Goal: Use online tool/utility: Utilize a website feature to perform a specific function

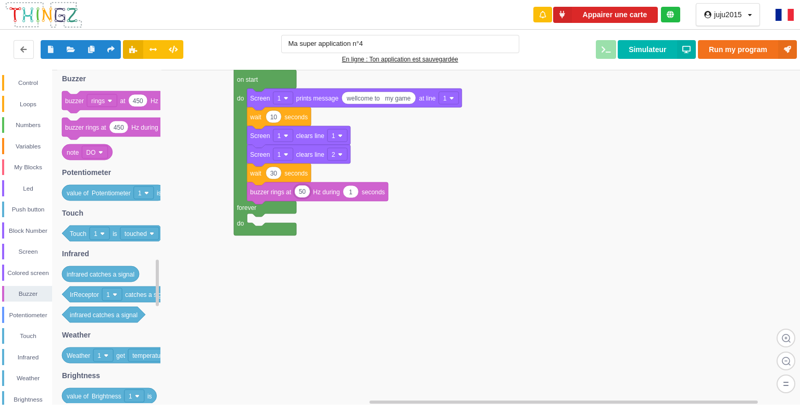
scroll to position [1, 0]
click at [414, 41] on input "Ma super application n°4" at bounding box center [400, 44] width 238 height 18
type input "M"
click at [414, 41] on input "button" at bounding box center [400, 44] width 238 height 18
type input "button game;"
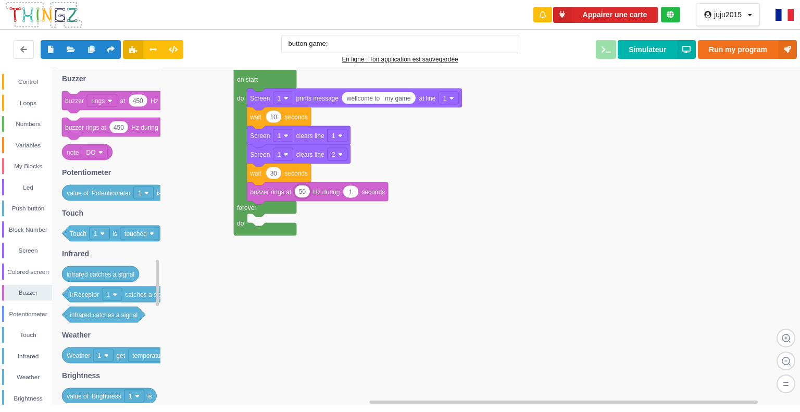
click at [799, 82] on rect at bounding box center [403, 237] width 807 height 335
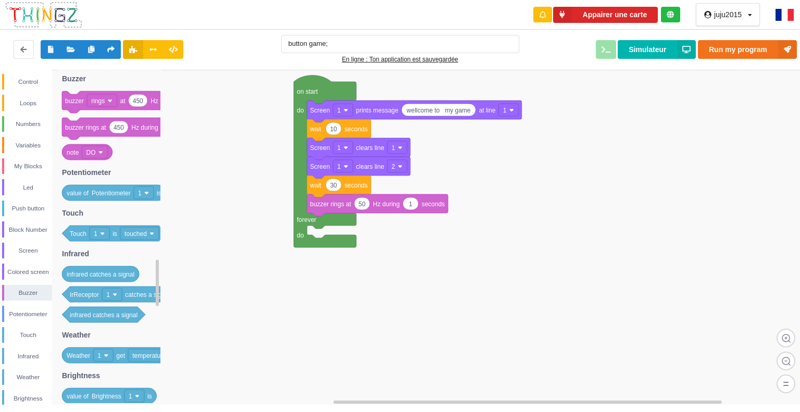
drag, startPoint x: 793, startPoint y: 89, endPoint x: 789, endPoint y: 84, distance: 6.7
click at [789, 84] on rect at bounding box center [403, 237] width 807 height 335
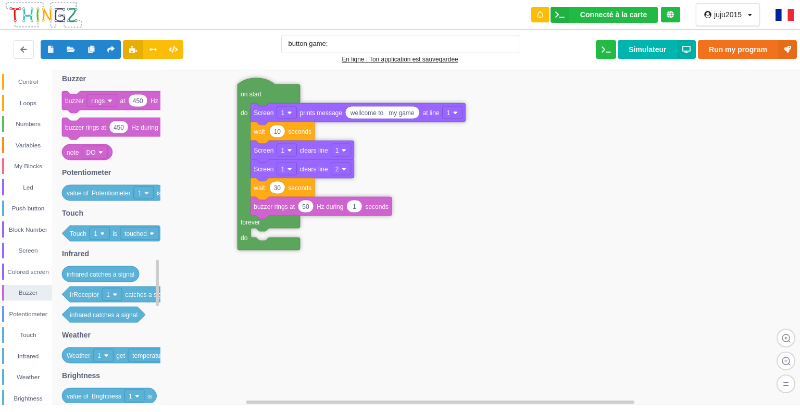
drag, startPoint x: 464, startPoint y: 250, endPoint x: 263, endPoint y: 95, distance: 253.9
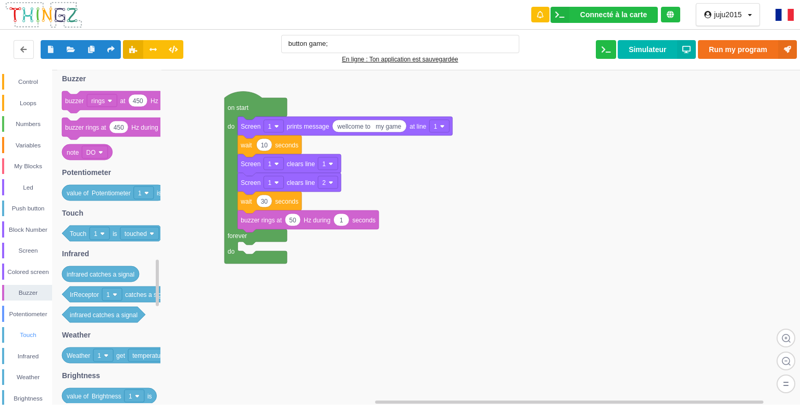
click at [29, 332] on div "Touch" at bounding box center [28, 334] width 48 height 10
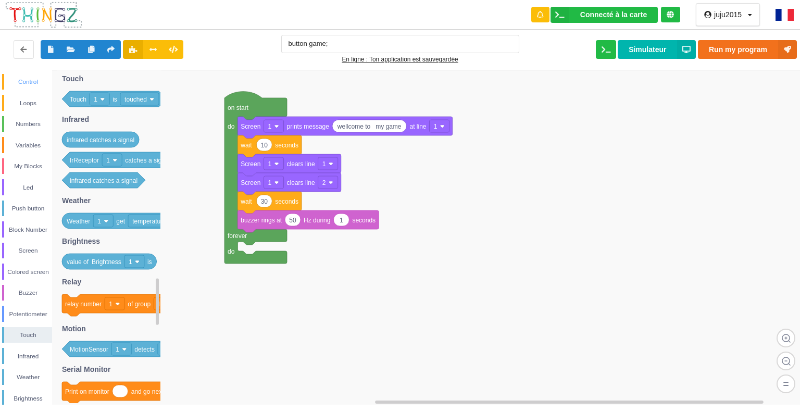
click at [23, 82] on div "Control" at bounding box center [28, 82] width 48 height 10
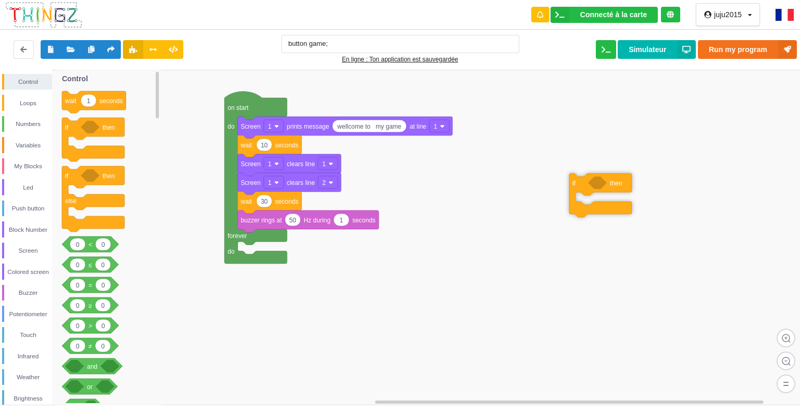
drag, startPoint x: 107, startPoint y: 128, endPoint x: 614, endPoint y: 184, distance: 510.1
click at [614, 184] on div "Control Loops Numbers Variables My Blocks Led Push button Block Number Screen C…" at bounding box center [403, 237] width 807 height 335
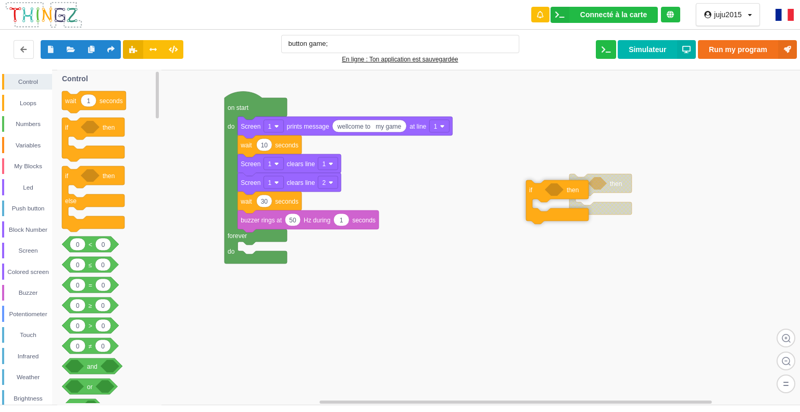
drag, startPoint x: 83, startPoint y: 136, endPoint x: 544, endPoint y: 197, distance: 465.2
click at [544, 197] on div "Control Loops Numbers Variables My Blocks Led Push button Block Number Screen C…" at bounding box center [403, 237] width 807 height 335
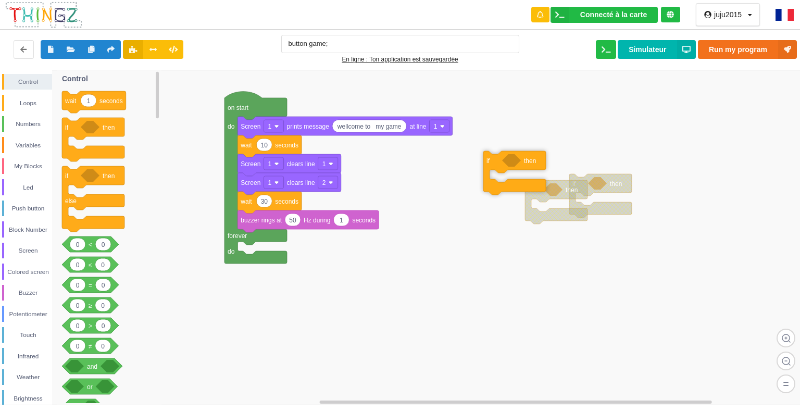
drag, startPoint x: 107, startPoint y: 123, endPoint x: 527, endPoint y: 156, distance: 420.8
click at [527, 156] on div "Control Loops Numbers Variables My Blocks Led Push button Block Number Screen C…" at bounding box center [403, 237] width 807 height 335
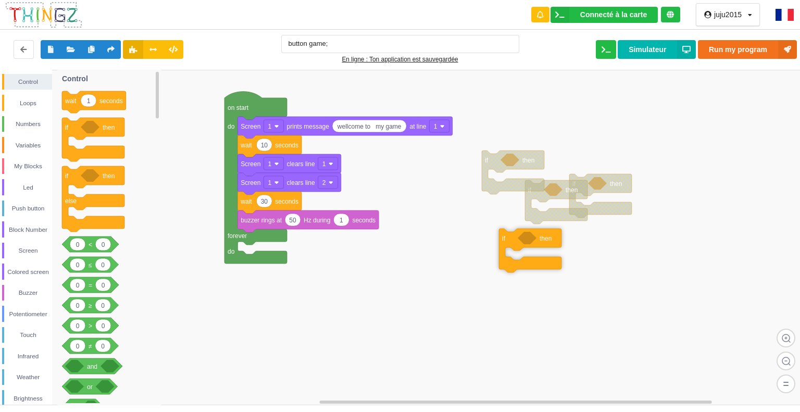
drag, startPoint x: 77, startPoint y: 126, endPoint x: 512, endPoint y: 237, distance: 449.6
click at [512, 237] on div "Control Loops Numbers Variables My Blocks Led Push button Block Number Screen C…" at bounding box center [403, 237] width 807 height 335
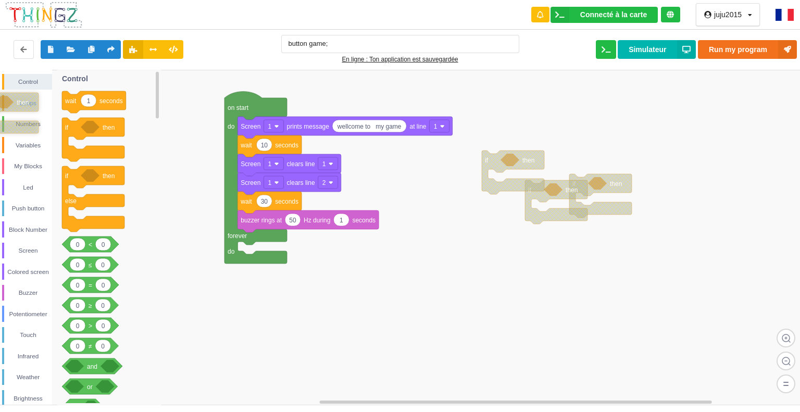
drag, startPoint x: 522, startPoint y: 235, endPoint x: 2, endPoint y: 100, distance: 537.2
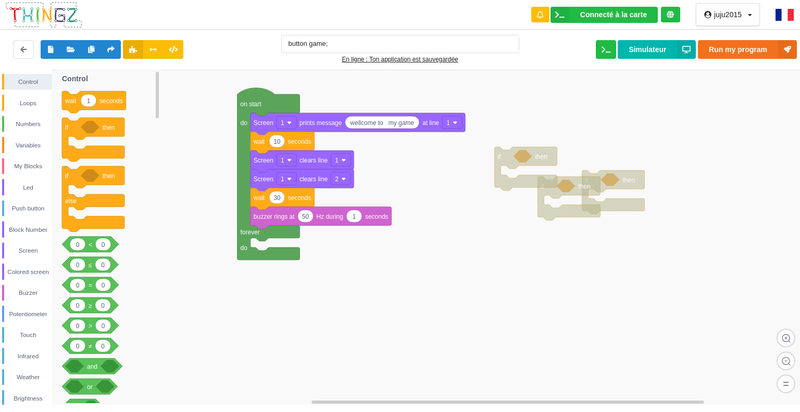
drag, startPoint x: 593, startPoint y: 198, endPoint x: 669, endPoint y: 182, distance: 77.2
click at [669, 182] on rect at bounding box center [403, 237] width 807 height 335
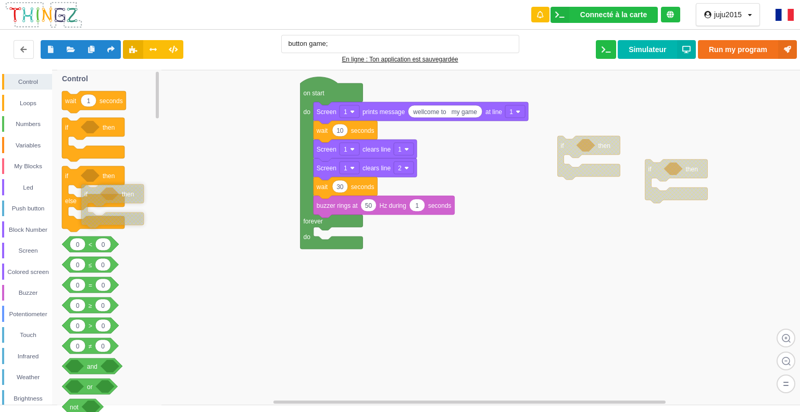
drag, startPoint x: 636, startPoint y: 178, endPoint x: 75, endPoint y: 177, distance: 561.1
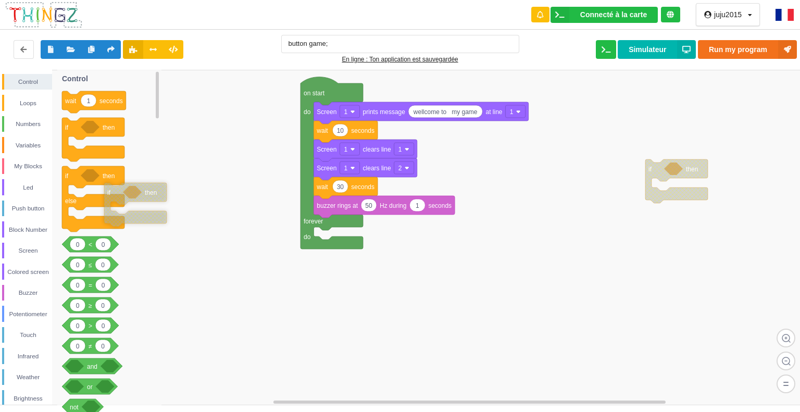
drag, startPoint x: 594, startPoint y: 144, endPoint x: 71, endPoint y: 189, distance: 525.5
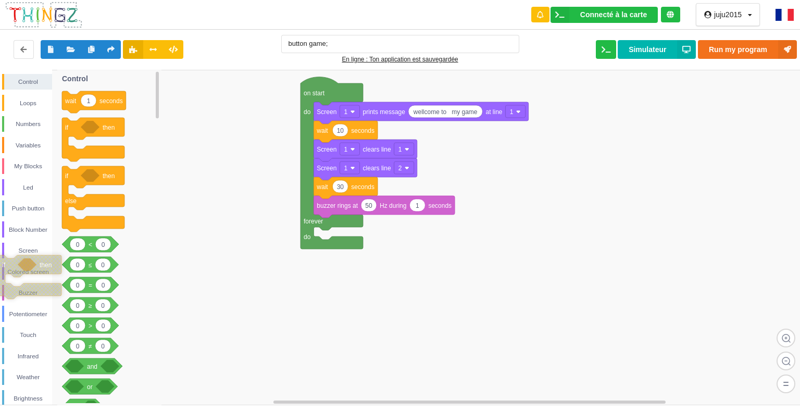
drag, startPoint x: 677, startPoint y: 169, endPoint x: 26, endPoint y: 259, distance: 657.9
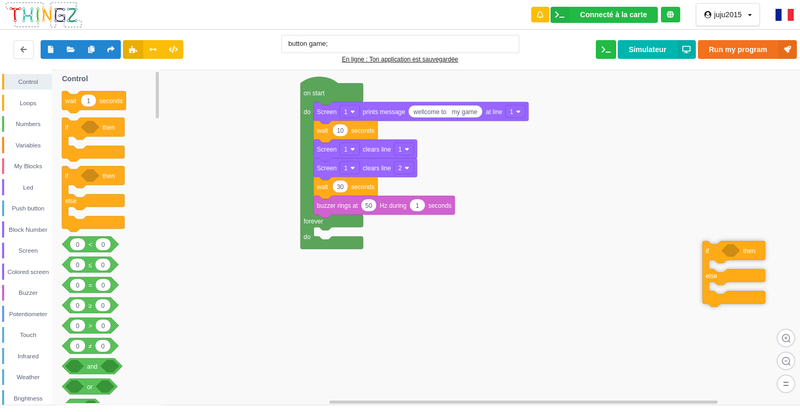
drag, startPoint x: 88, startPoint y: 180, endPoint x: 712, endPoint y: 256, distance: 628.8
click at [720, 254] on div "Control Loops Numbers Variables My Blocks Led Push button Block Number Screen C…" at bounding box center [403, 237] width 807 height 335
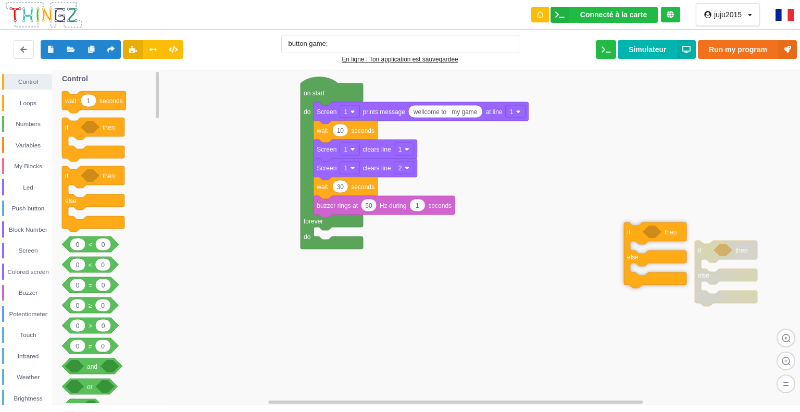
drag, startPoint x: 96, startPoint y: 204, endPoint x: 656, endPoint y: 260, distance: 562.8
click at [656, 260] on div "Control Loops Numbers Variables My Blocks Led Push button Block Number Screen C…" at bounding box center [403, 237] width 807 height 335
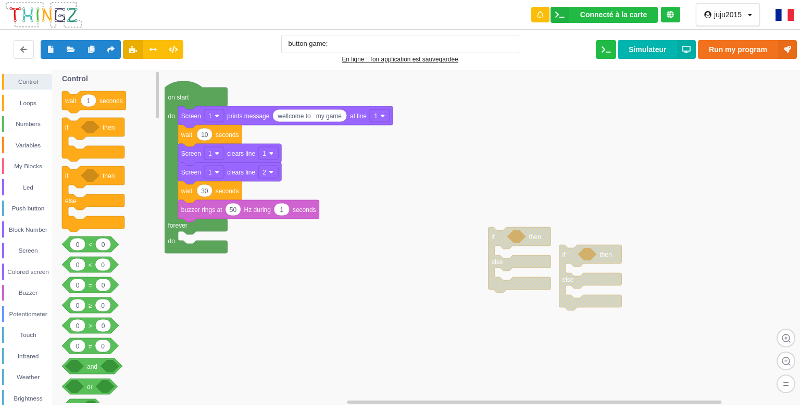
drag, startPoint x: 567, startPoint y: 266, endPoint x: 656, endPoint y: 208, distance: 106.4
click at [605, 226] on rect at bounding box center [403, 237] width 807 height 335
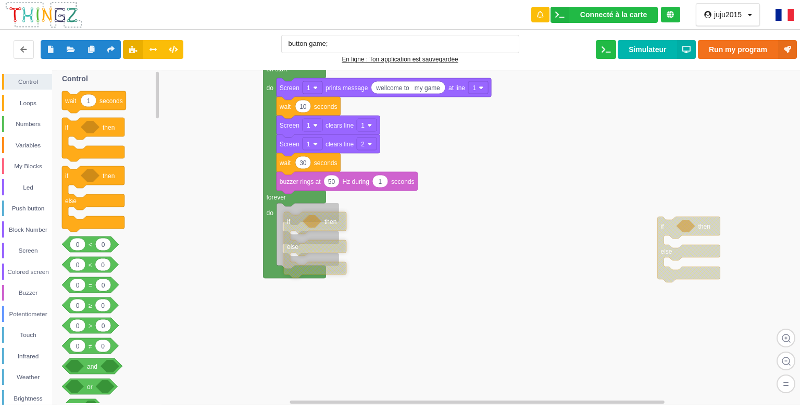
drag, startPoint x: 601, startPoint y: 214, endPoint x: 298, endPoint y: 227, distance: 303.2
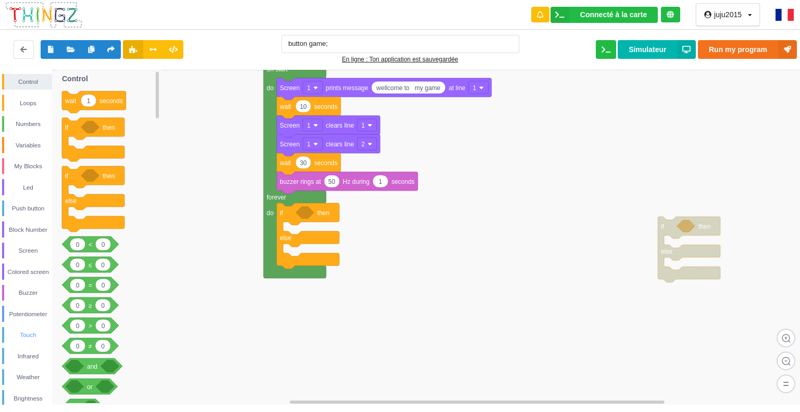
click at [29, 333] on div "Touch" at bounding box center [28, 334] width 48 height 10
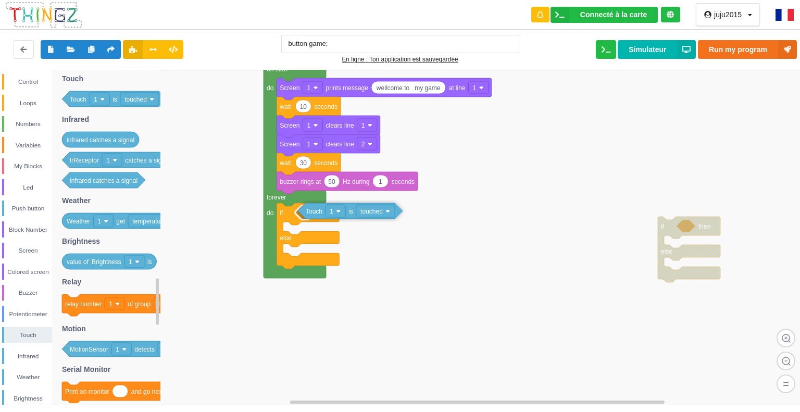
drag, startPoint x: 122, startPoint y: 97, endPoint x: 358, endPoint y: 209, distance: 261.0
click at [358, 209] on div "Control Loops Numbers Variables My Blocks Led Push button Block Number Screen C…" at bounding box center [403, 237] width 807 height 335
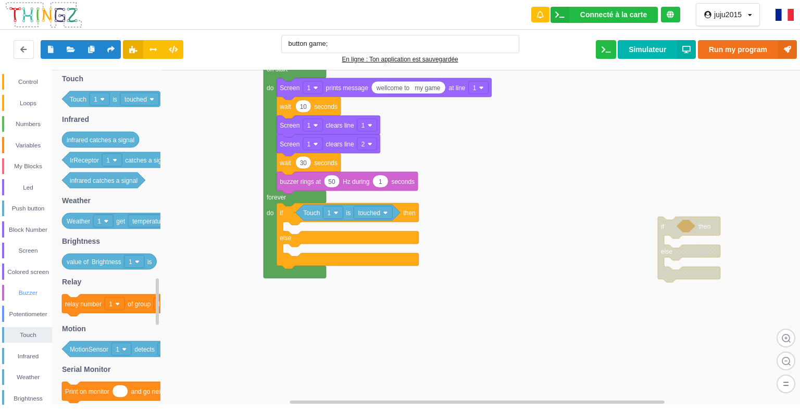
click at [27, 288] on div "Buzzer" at bounding box center [28, 292] width 48 height 10
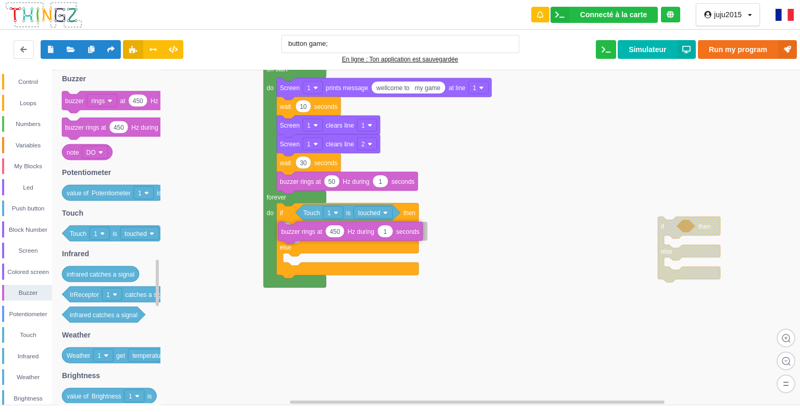
drag, startPoint x: 135, startPoint y: 130, endPoint x: 351, endPoint y: 234, distance: 239.8
click at [351, 234] on div "Control Loops Numbers Variables My Blocks Led Push button Block Number Screen C…" at bounding box center [403, 237] width 807 height 335
type input "50"
click at [31, 181] on div "Led" at bounding box center [27, 187] width 50 height 16
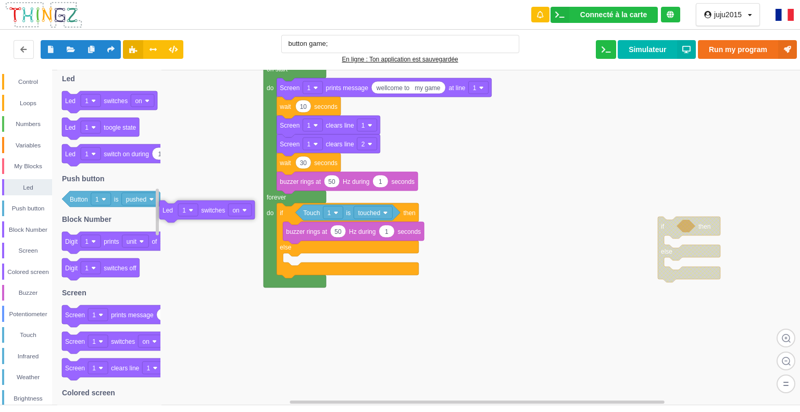
drag, startPoint x: 110, startPoint y: 102, endPoint x: 207, endPoint y: 215, distance: 149.2
click at [207, 215] on div "Control Loops Numbers Variables My Blocks Led Push button Block Number Screen C…" at bounding box center [403, 237] width 807 height 335
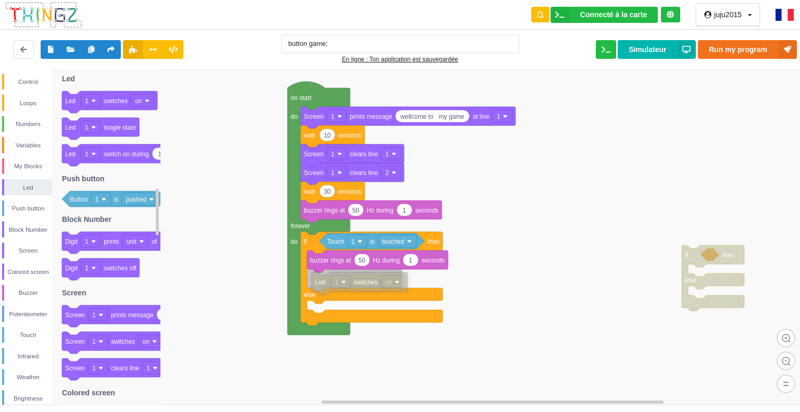
drag, startPoint x: 226, startPoint y: 247, endPoint x: 351, endPoint y: 283, distance: 129.8
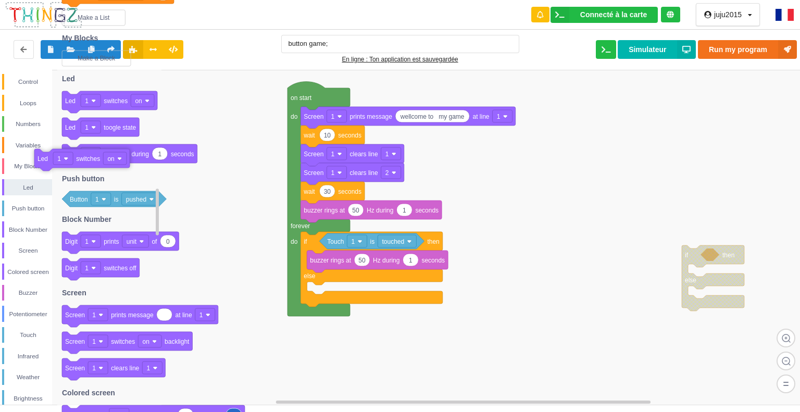
drag, startPoint x: 369, startPoint y: 283, endPoint x: 96, endPoint y: 163, distance: 297.4
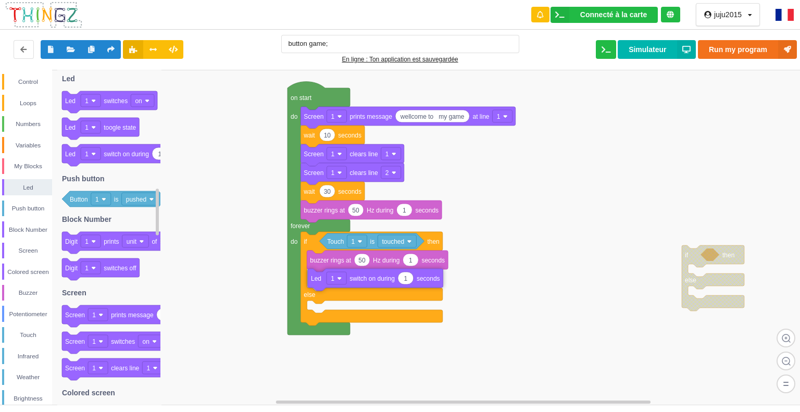
drag, startPoint x: 153, startPoint y: 156, endPoint x: 398, endPoint y: 281, distance: 275.4
click at [398, 281] on div "Control Loops Numbers Variables My Blocks Led Push button Block Number Screen C…" at bounding box center [403, 237] width 807 height 335
drag, startPoint x: 335, startPoint y: 274, endPoint x: 334, endPoint y: 280, distance: 5.8
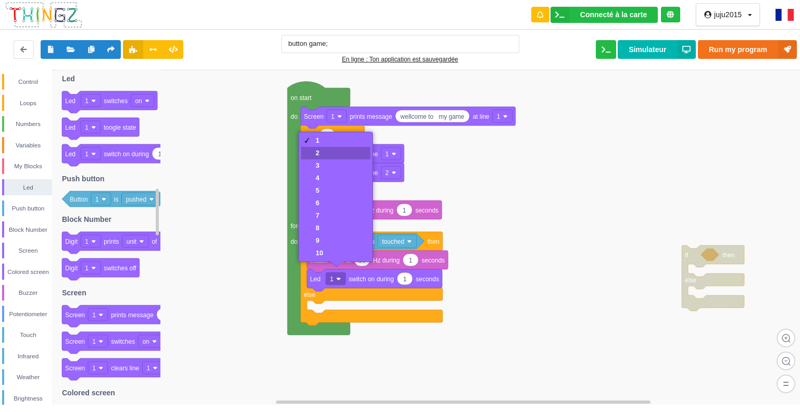
click at [331, 152] on div "2" at bounding box center [335, 153] width 69 height 12
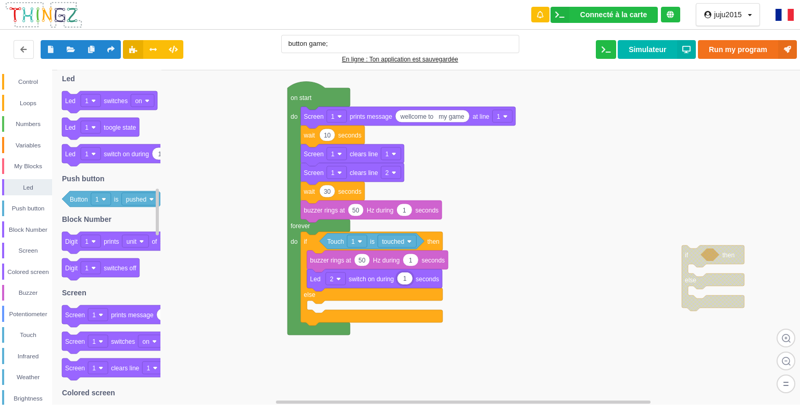
type input "10"
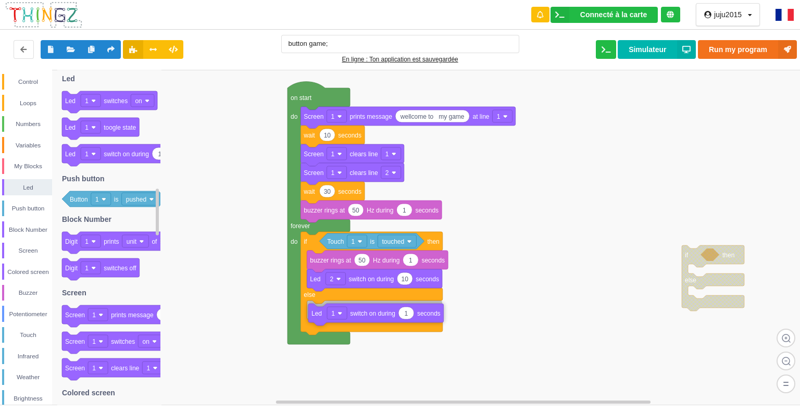
drag, startPoint x: 138, startPoint y: 160, endPoint x: 385, endPoint y: 319, distance: 292.7
click at [385, 319] on div "Control Loops Numbers Variables My Blocks Led Push button Block Number Screen C…" at bounding box center [403, 237] width 807 height 335
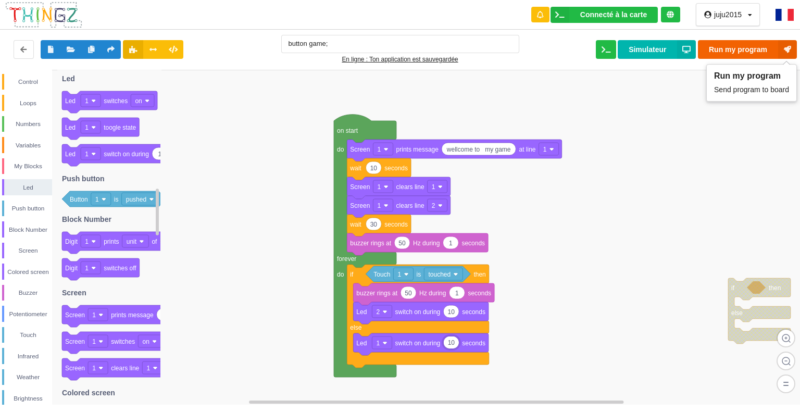
type input "10"
click at [759, 48] on button "Run my program" at bounding box center [746, 49] width 99 height 19
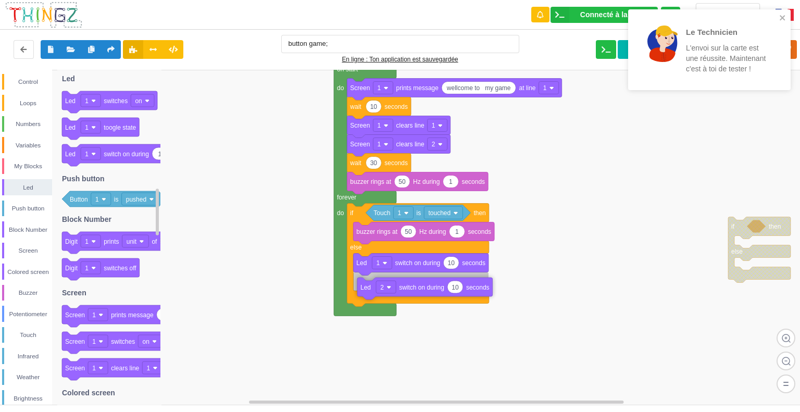
drag, startPoint x: 448, startPoint y: 253, endPoint x: 452, endPoint y: 290, distance: 36.7
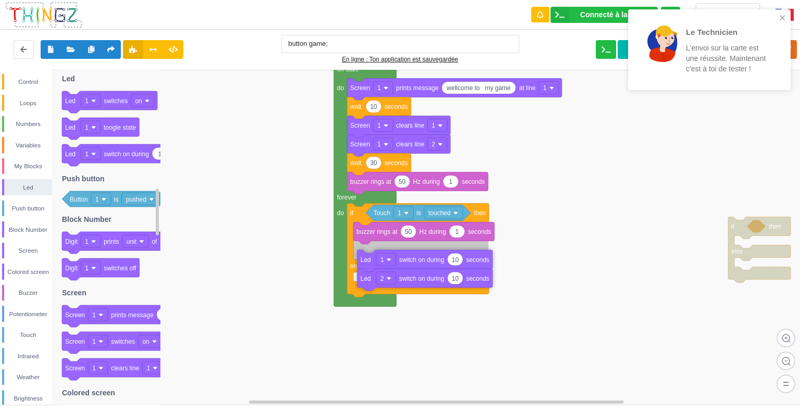
drag, startPoint x: 362, startPoint y: 252, endPoint x: 366, endPoint y: 259, distance: 8.2
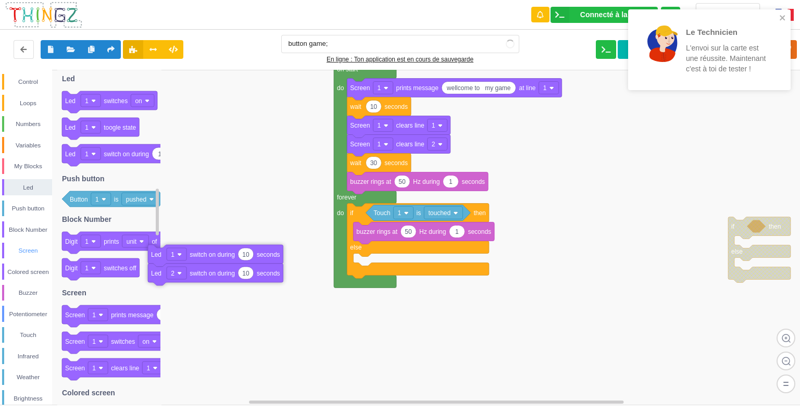
drag, startPoint x: 369, startPoint y: 260, endPoint x: 32, endPoint y: 256, distance: 336.3
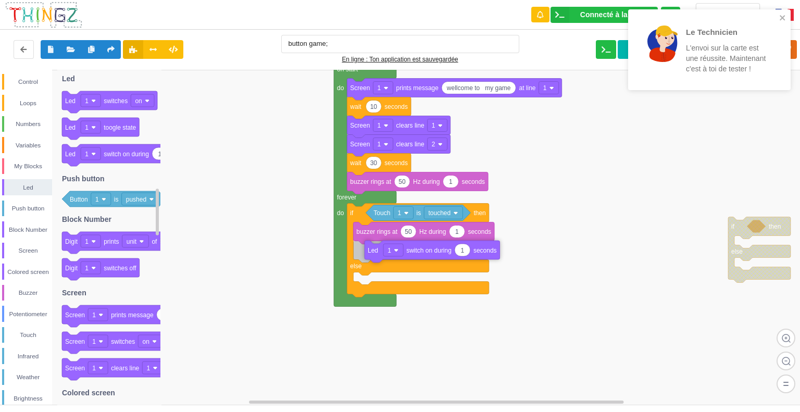
drag, startPoint x: 113, startPoint y: 151, endPoint x: 414, endPoint y: 247, distance: 315.2
click at [414, 247] on div "Control Loops Numbers Variables My Blocks Led Push button Block Number Screen C…" at bounding box center [403, 237] width 807 height 335
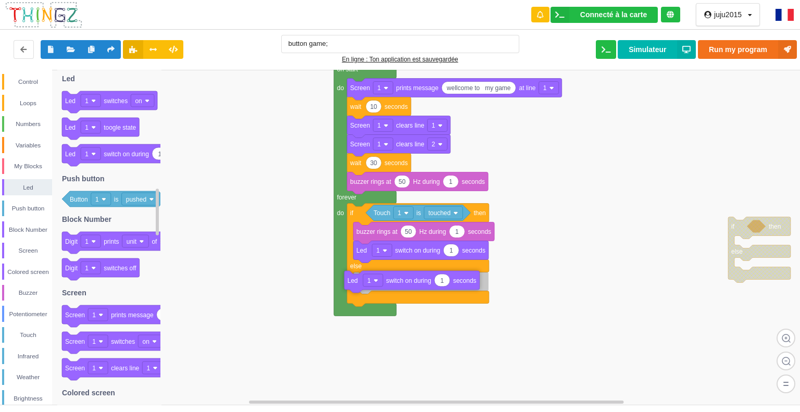
drag, startPoint x: 130, startPoint y: 156, endPoint x: 412, endPoint y: 283, distance: 309.7
click at [412, 283] on div "Control Loops Numbers Variables My Blocks Led Push button Block Number Screen C…" at bounding box center [403, 237] width 807 height 335
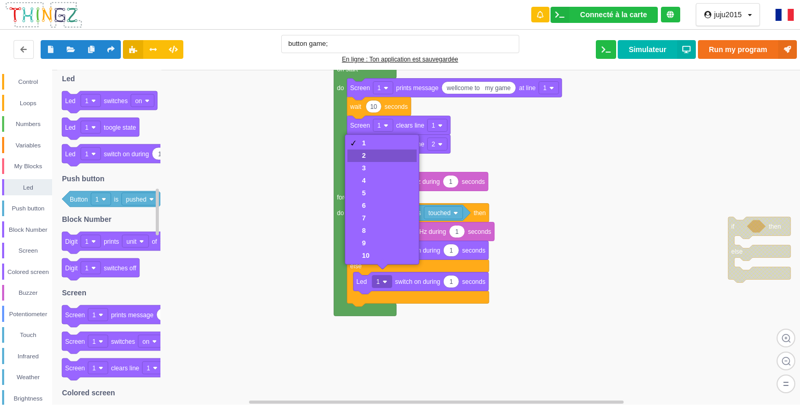
click at [358, 160] on div "2" at bounding box center [381, 155] width 69 height 12
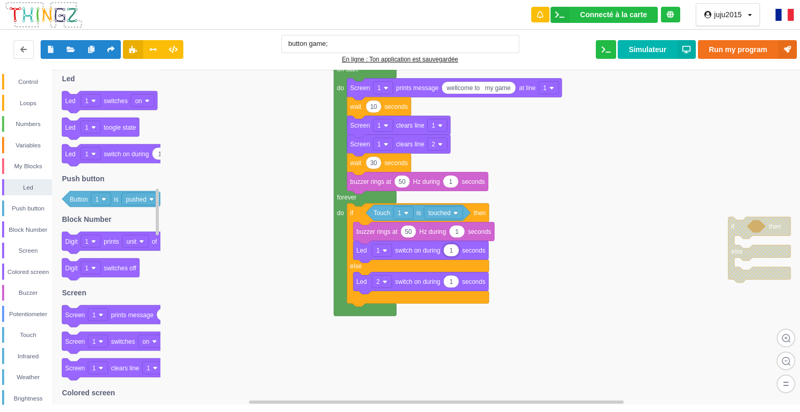
type input "10"
drag, startPoint x: 466, startPoint y: 282, endPoint x: 449, endPoint y: 278, distance: 17.6
type input "10"
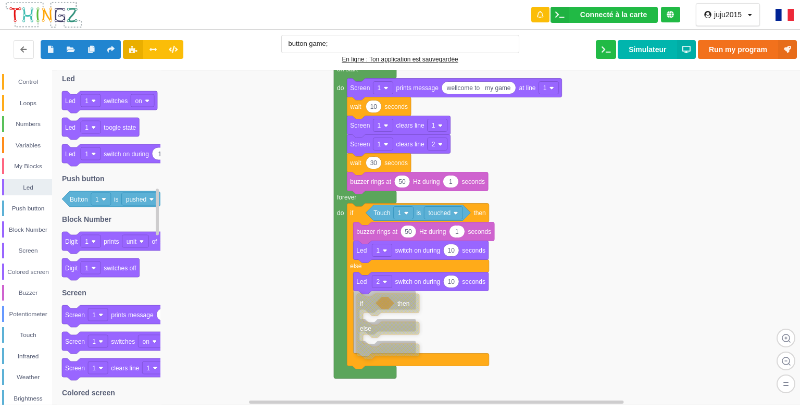
drag, startPoint x: 751, startPoint y: 255, endPoint x: 380, endPoint y: 331, distance: 378.4
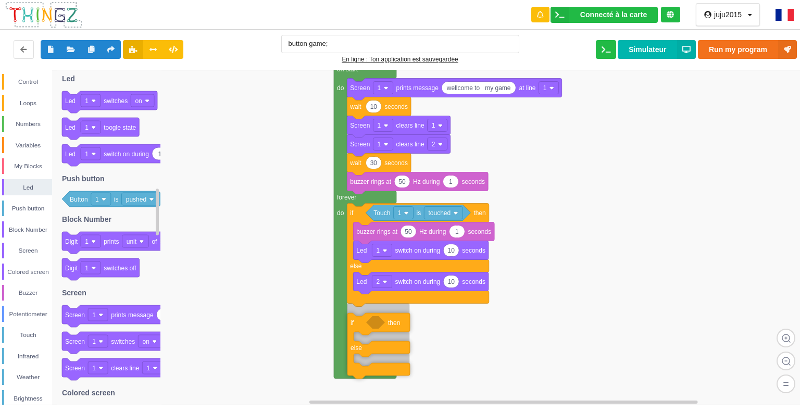
drag, startPoint x: 380, startPoint y: 306, endPoint x: 374, endPoint y: 328, distance: 22.6
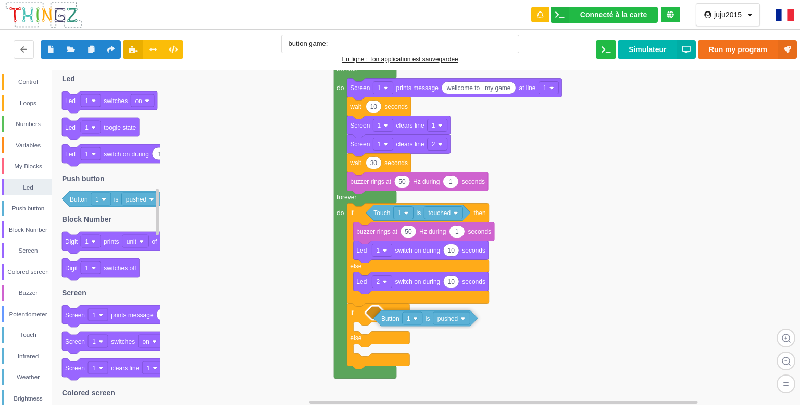
drag, startPoint x: 128, startPoint y: 198, endPoint x: 440, endPoint y: 318, distance: 334.0
click at [440, 318] on div "Control Loops Numbers Variables My Blocks Led Push button Block Number Screen C…" at bounding box center [403, 237] width 807 height 335
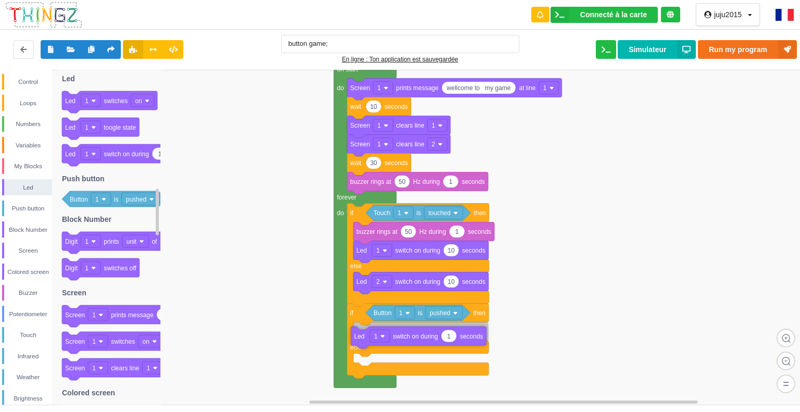
drag, startPoint x: 148, startPoint y: 156, endPoint x: 437, endPoint y: 338, distance: 341.8
click at [437, 338] on div "Control Loops Numbers Variables My Blocks Led Push button Block Number Screen C…" at bounding box center [403, 237] width 807 height 335
type input "10"
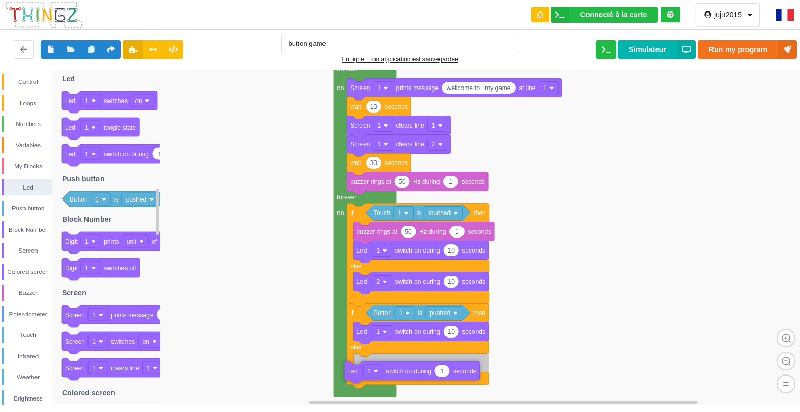
drag, startPoint x: 148, startPoint y: 153, endPoint x: 431, endPoint y: 369, distance: 355.7
click at [431, 369] on div "Control Loops Numbers Variables My Blocks Led Push button Block Number Screen C…" at bounding box center [403, 237] width 807 height 335
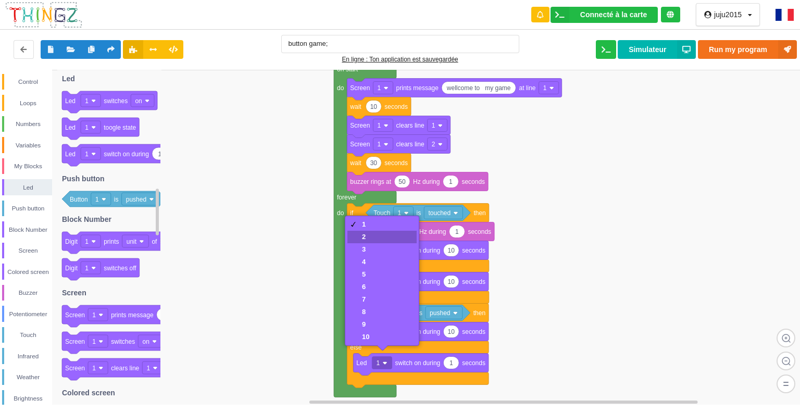
click at [377, 238] on div "2" at bounding box center [381, 237] width 69 height 12
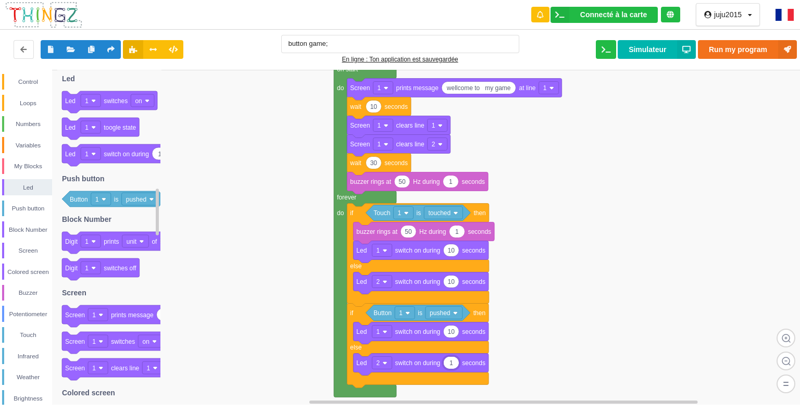
type input "0"
type input "10"
click at [28, 291] on div "Buzzer" at bounding box center [28, 292] width 48 height 10
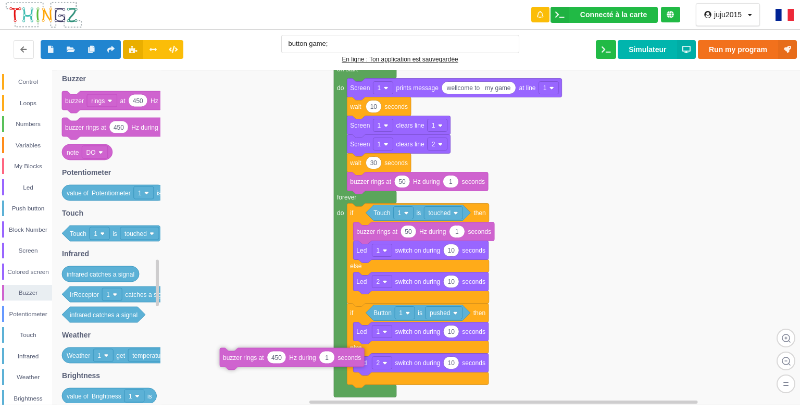
drag, startPoint x: 146, startPoint y: 131, endPoint x: 324, endPoint y: 369, distance: 297.1
click at [324, 369] on div "Control Loops Numbers Variables My Blocks Led Push button Block Number Screen C…" at bounding box center [403, 237] width 807 height 335
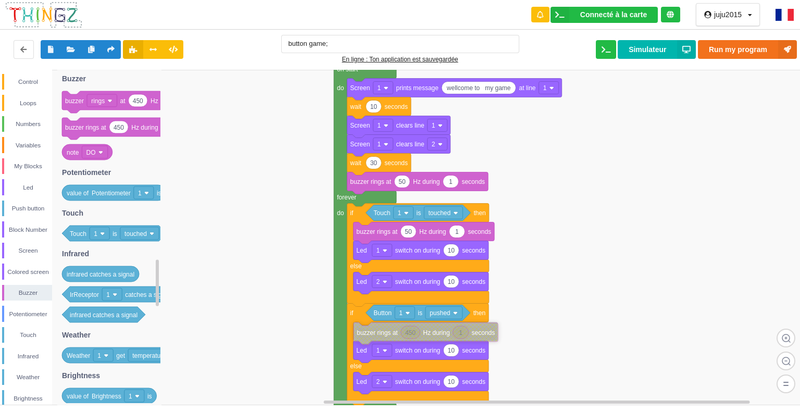
drag, startPoint x: 322, startPoint y: 370, endPoint x: 433, endPoint y: 337, distance: 116.3
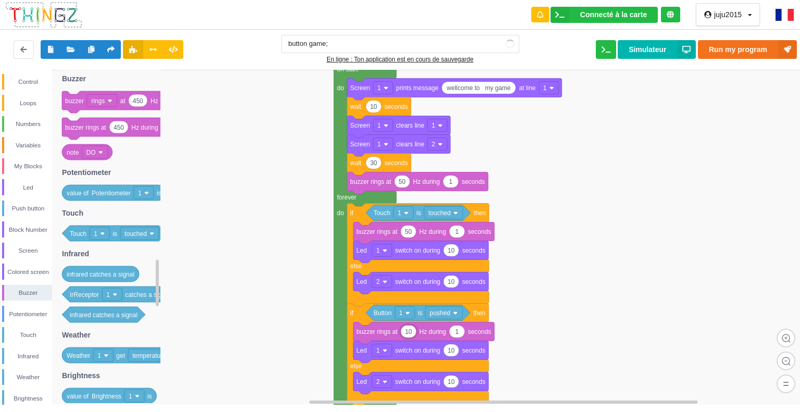
type input "1"
type input "50"
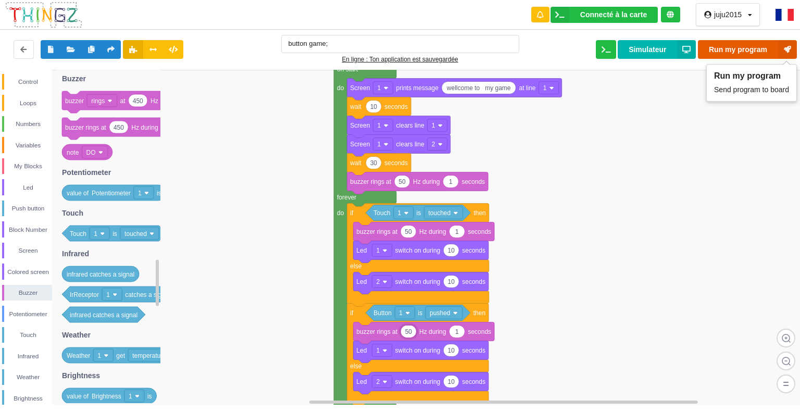
click at [776, 47] on button "Run my program" at bounding box center [746, 49] width 99 height 19
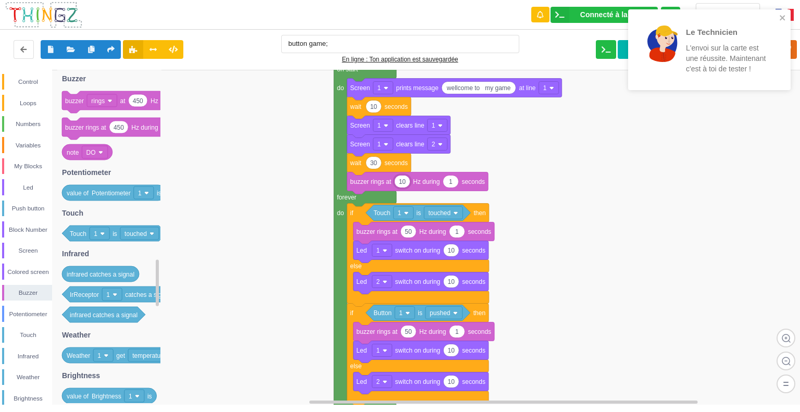
type input "100"
click at [792, 48] on icon at bounding box center [787, 49] width 19 height 19
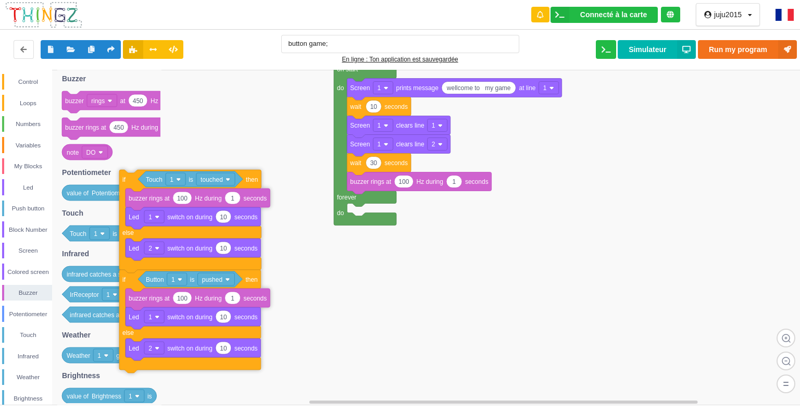
drag, startPoint x: 357, startPoint y: 217, endPoint x: 130, endPoint y: 183, distance: 230.0
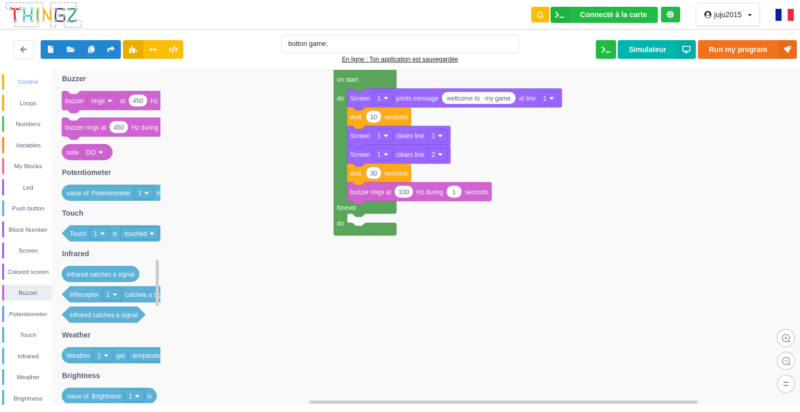
click at [31, 80] on div "Control" at bounding box center [28, 82] width 48 height 10
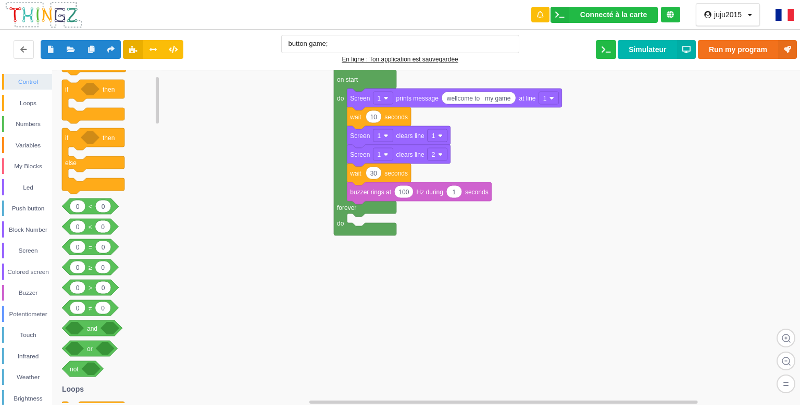
click at [32, 80] on div "Control" at bounding box center [28, 82] width 48 height 10
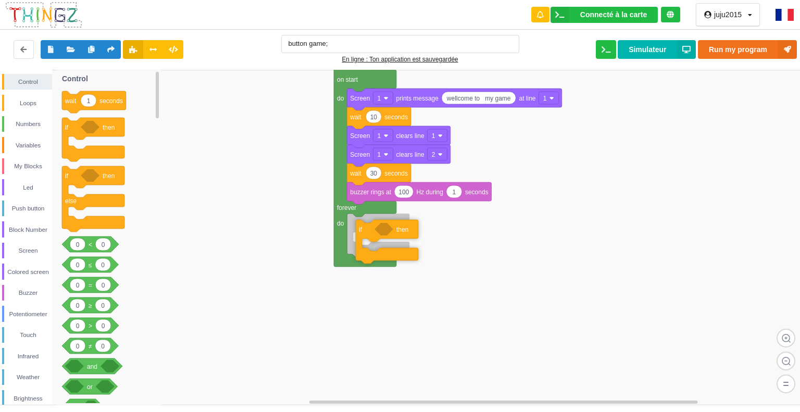
drag, startPoint x: 108, startPoint y: 132, endPoint x: 398, endPoint y: 232, distance: 306.8
click at [399, 232] on div "Control Loops Numbers Variables My Blocks Led Push button Block Number Screen C…" at bounding box center [403, 237] width 807 height 335
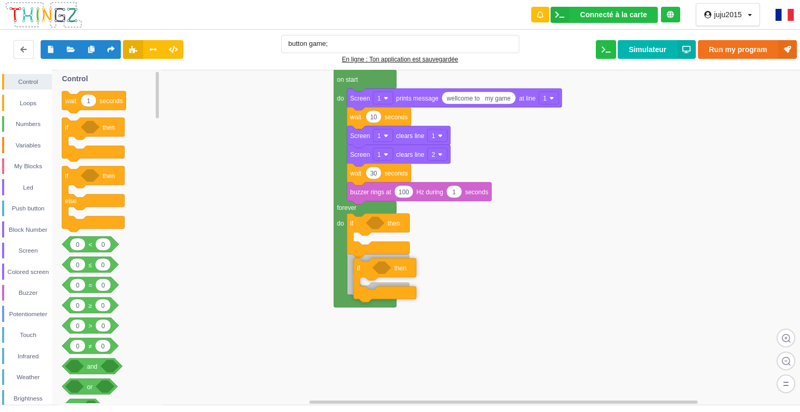
drag, startPoint x: 75, startPoint y: 129, endPoint x: 365, endPoint y: 270, distance: 322.2
click at [365, 270] on div "Control Loops Numbers Variables My Blocks Led Push button Block Number Screen C…" at bounding box center [403, 237] width 807 height 335
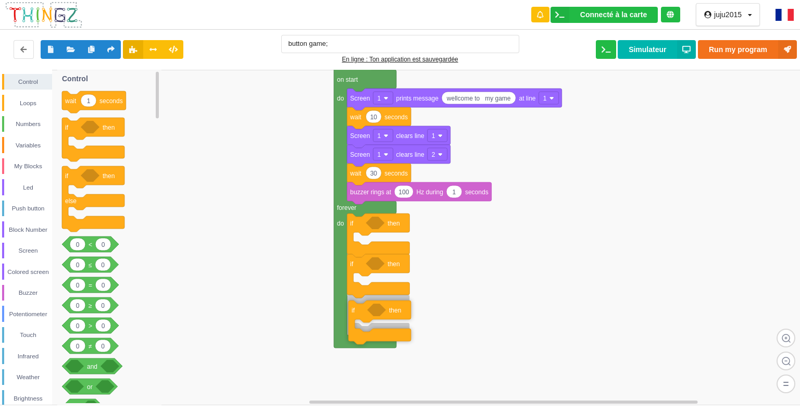
drag, startPoint x: 97, startPoint y: 151, endPoint x: 376, endPoint y: 324, distance: 328.2
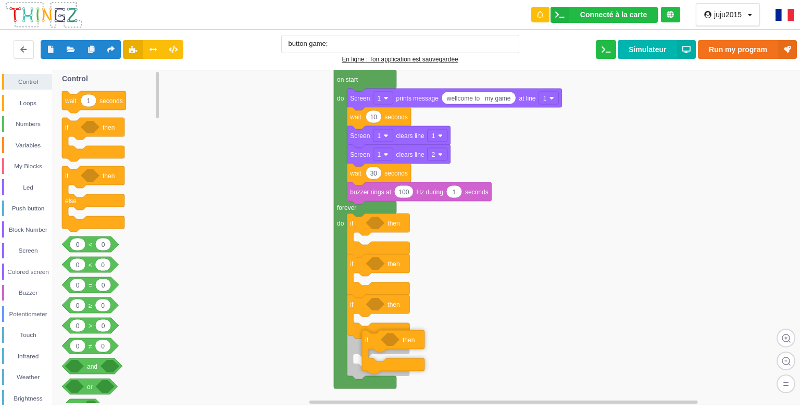
drag, startPoint x: 69, startPoint y: 144, endPoint x: 369, endPoint y: 357, distance: 367.7
click at [369, 357] on div "Control Loops Numbers Variables My Blocks Led Push button Block Number Screen C…" at bounding box center [403, 237] width 807 height 335
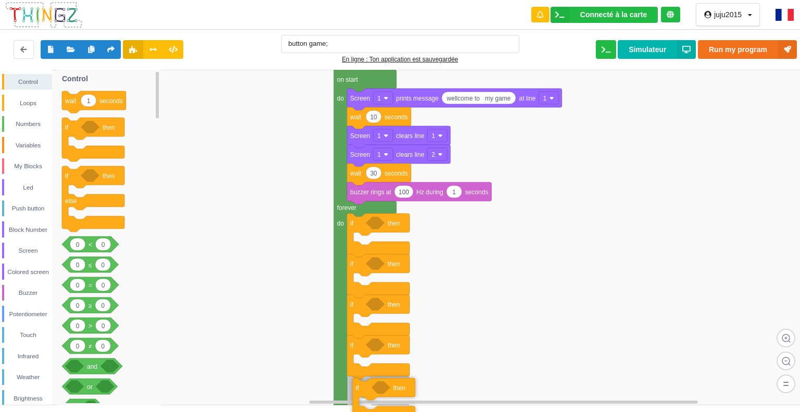
drag, startPoint x: 112, startPoint y: 158, endPoint x: 397, endPoint y: 413, distance: 381.9
click at [397, 411] on html "Connecté à la carte Réglages Ouvrir le moniteur automatiquement Connexion autom…" at bounding box center [400, 206] width 800 height 412
drag, startPoint x: 86, startPoint y: 137, endPoint x: 373, endPoint y: 394, distance: 385.2
click at [373, 394] on div "Control Loops Numbers Variables My Blocks Led Push button Block Number Screen C…" at bounding box center [403, 237] width 807 height 335
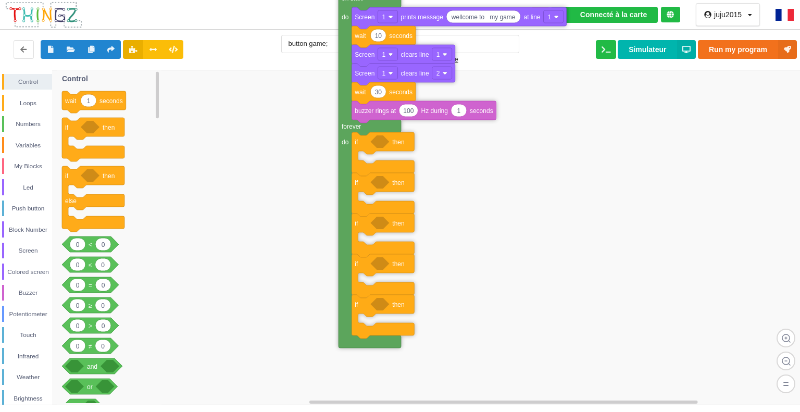
drag, startPoint x: 339, startPoint y: 326, endPoint x: 344, endPoint y: 242, distance: 84.4
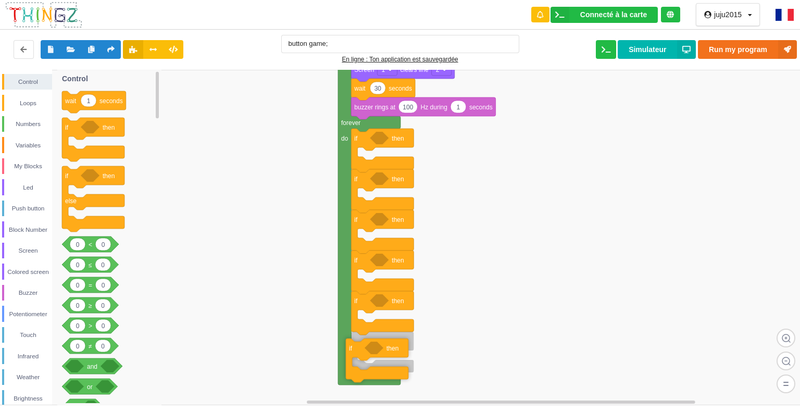
drag, startPoint x: 88, startPoint y: 157, endPoint x: 373, endPoint y: 374, distance: 357.9
click at [373, 374] on div "Control Loops Numbers Variables My Blocks Led Push button Block Number Screen C…" at bounding box center [403, 237] width 807 height 335
click at [21, 333] on div "Touch" at bounding box center [28, 334] width 48 height 10
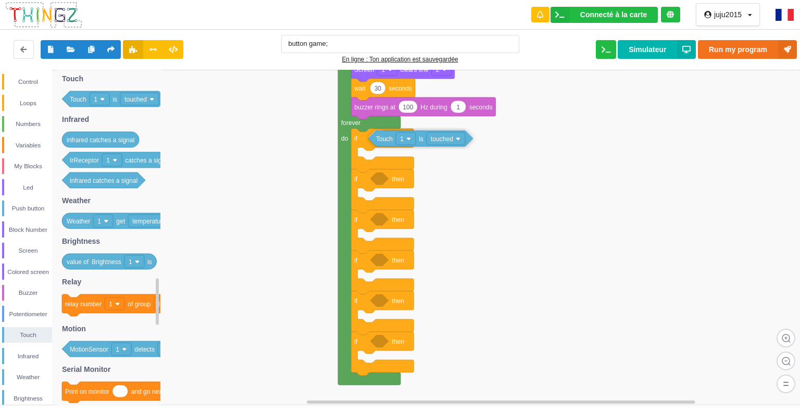
drag, startPoint x: 130, startPoint y: 99, endPoint x: 435, endPoint y: 139, distance: 307.6
click at [435, 139] on div "Control Loops Numbers Variables My Blocks Led Push button Block Number Screen C…" at bounding box center [403, 237] width 807 height 335
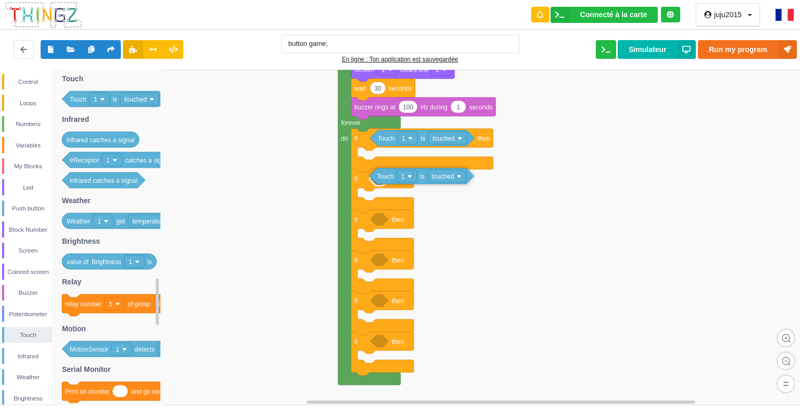
drag, startPoint x: 139, startPoint y: 96, endPoint x: 448, endPoint y: 173, distance: 318.1
click at [448, 173] on div "Control Loops Numbers Variables My Blocks Led Push button Block Number Screen C…" at bounding box center [403, 237] width 807 height 335
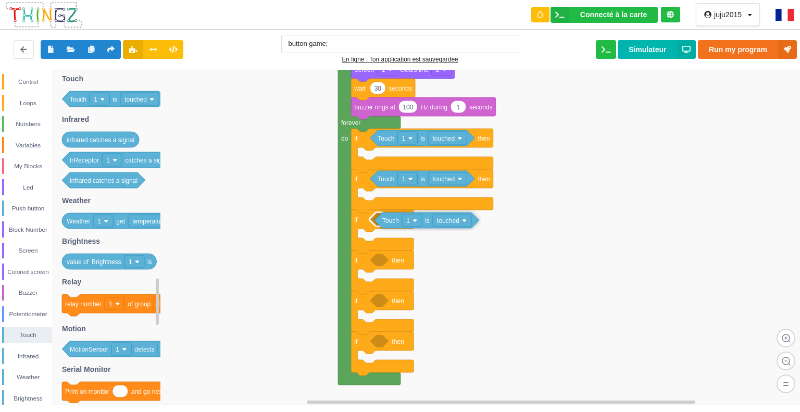
drag, startPoint x: 154, startPoint y: 99, endPoint x: 458, endPoint y: 218, distance: 326.6
click at [458, 218] on div "Control Loops Numbers Variables My Blocks Led Push button Block Number Screen C…" at bounding box center [403, 237] width 807 height 335
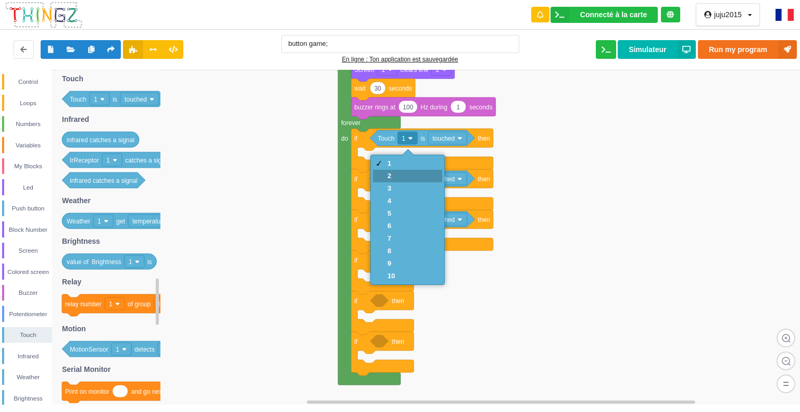
click at [402, 175] on div "2" at bounding box center [407, 176] width 69 height 12
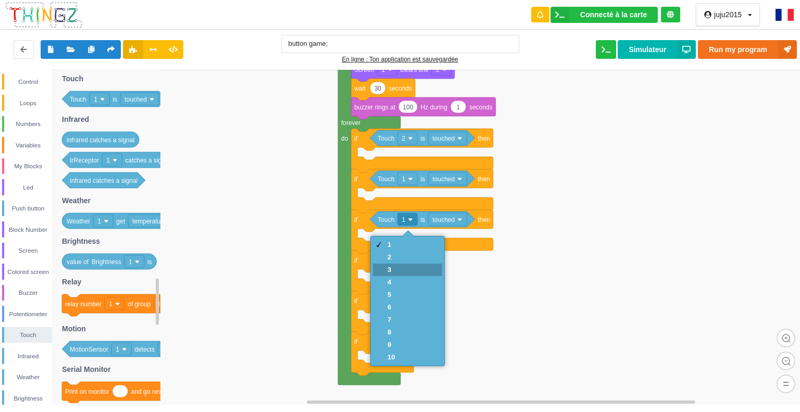
click at [396, 265] on div "3" at bounding box center [407, 269] width 69 height 12
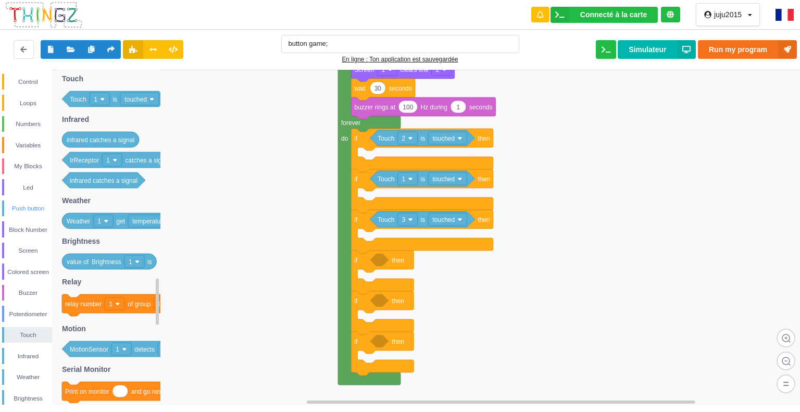
click at [23, 207] on div "Push button" at bounding box center [28, 208] width 48 height 10
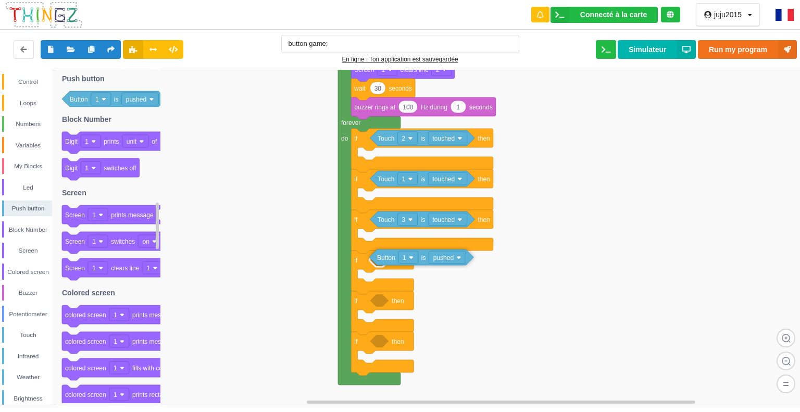
drag, startPoint x: 146, startPoint y: 100, endPoint x: 453, endPoint y: 259, distance: 345.7
click at [453, 259] on div "Control Loops Numbers Variables My Blocks Led Push button Block Number Screen C…" at bounding box center [403, 237] width 807 height 335
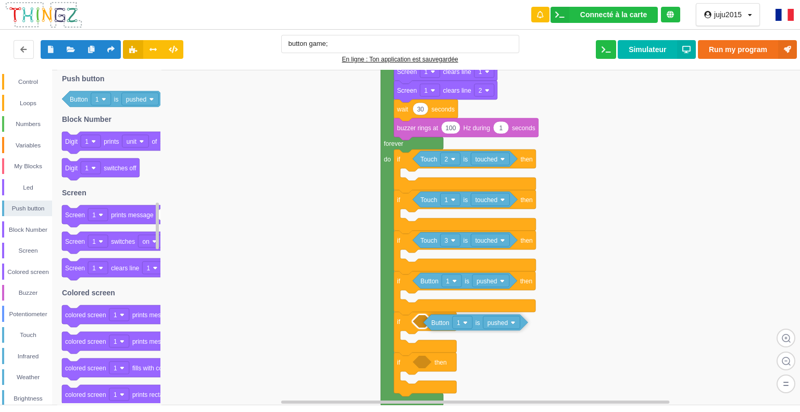
drag, startPoint x: 104, startPoint y: 104, endPoint x: 459, endPoint y: 323, distance: 417.5
click at [459, 323] on div "Control Loops Numbers Variables My Blocks Led Push button Block Number Screen C…" at bounding box center [403, 237] width 807 height 335
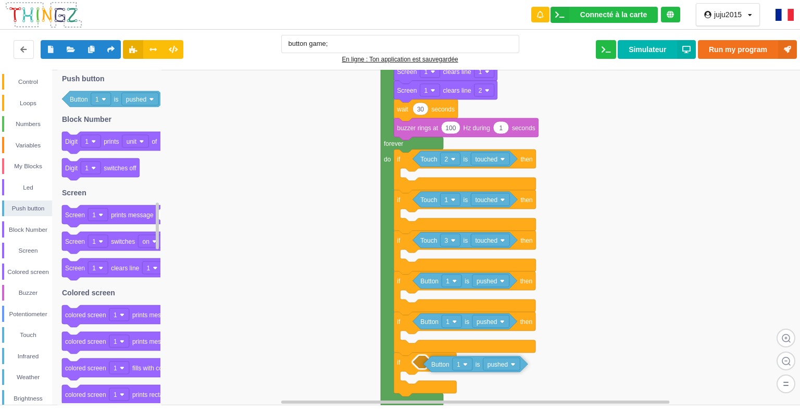
drag, startPoint x: 121, startPoint y: 107, endPoint x: 480, endPoint y: 370, distance: 445.8
click at [480, 370] on div "Control Loops Numbers Variables My Blocks Led Push button Block Number Screen C…" at bounding box center [403, 237] width 807 height 335
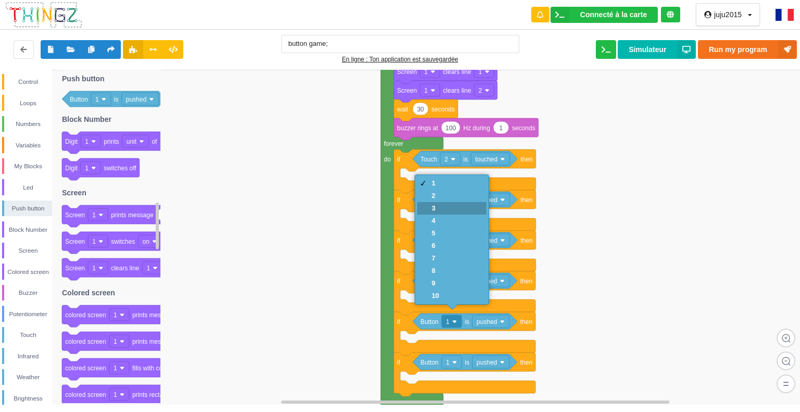
click at [451, 214] on div "1 2 3 4 5 6 7 8 9 10" at bounding box center [451, 239] width 69 height 125
click at [441, 211] on div "3" at bounding box center [451, 208] width 69 height 12
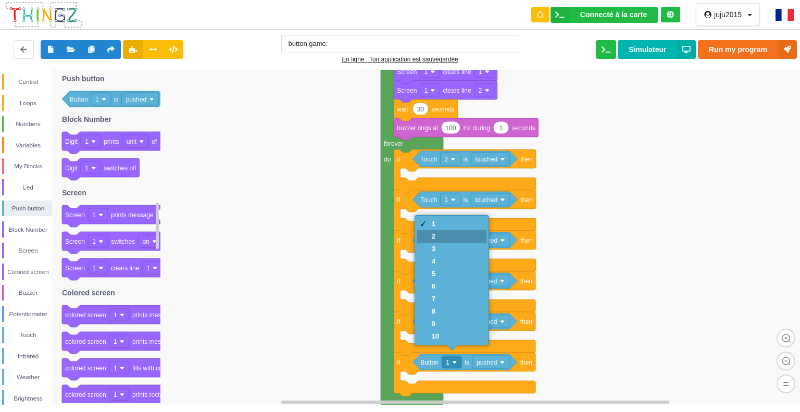
click at [461, 234] on div "2" at bounding box center [451, 236] width 69 height 12
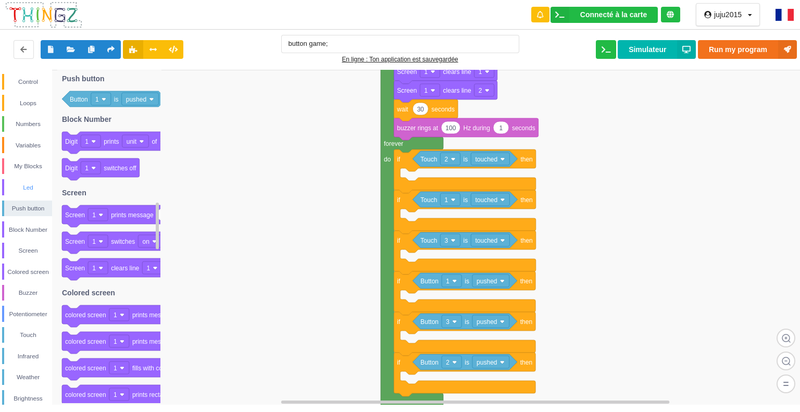
click at [30, 183] on div "Led" at bounding box center [28, 187] width 48 height 10
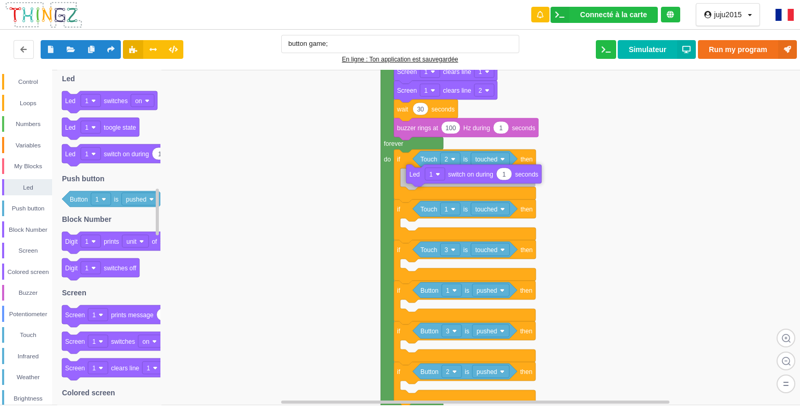
drag, startPoint x: 142, startPoint y: 153, endPoint x: 478, endPoint y: 176, distance: 337.0
click at [478, 176] on div "Control Loops Numbers Variables My Blocks Led Push button Block Number Screen C…" at bounding box center [403, 237] width 807 height 335
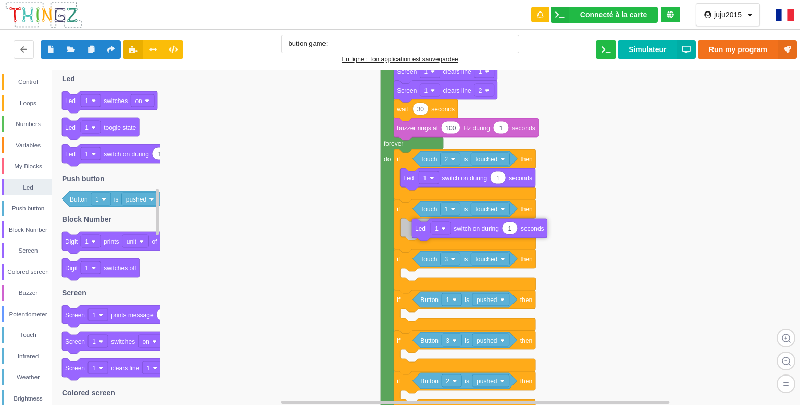
drag, startPoint x: 126, startPoint y: 156, endPoint x: 473, endPoint y: 230, distance: 354.9
click at [474, 230] on div "Control Loops Numbers Variables My Blocks Led Push button Block Number Screen C…" at bounding box center [403, 237] width 807 height 335
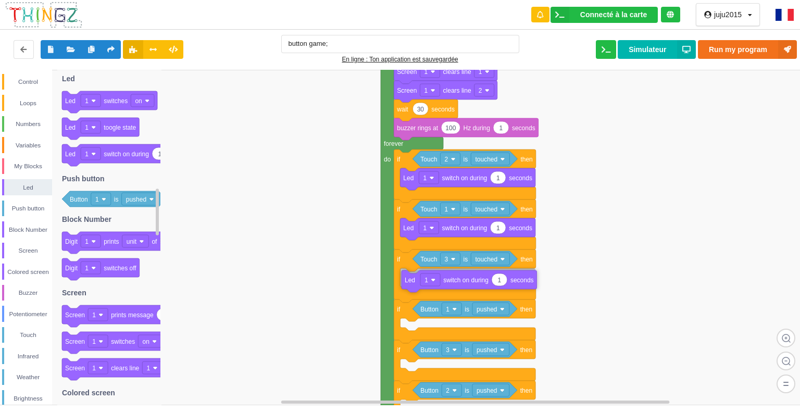
drag, startPoint x: 134, startPoint y: 154, endPoint x: 474, endPoint y: 280, distance: 362.0
click at [474, 280] on div "Control Loops Numbers Variables My Blocks Led Push button Block Number Screen C…" at bounding box center [403, 237] width 807 height 335
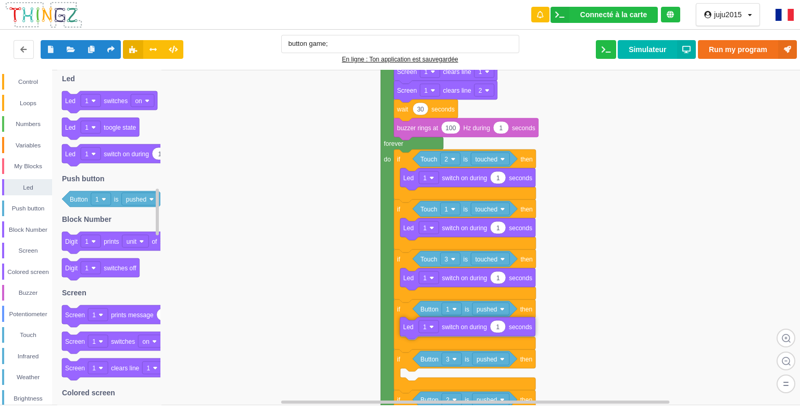
drag, startPoint x: 100, startPoint y: 160, endPoint x: 432, endPoint y: 329, distance: 372.2
click at [432, 329] on div "Control Loops Numbers Variables My Blocks Led Push button Block Number Screen C…" at bounding box center [403, 237] width 807 height 335
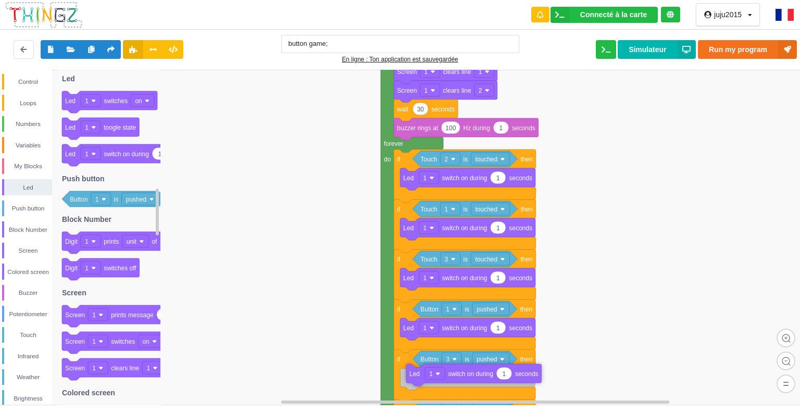
drag, startPoint x: 79, startPoint y: 161, endPoint x: 424, endPoint y: 377, distance: 407.4
click at [423, 377] on div "Control Loops Numbers Variables My Blocks Led Push button Block Number Screen C…" at bounding box center [403, 237] width 807 height 335
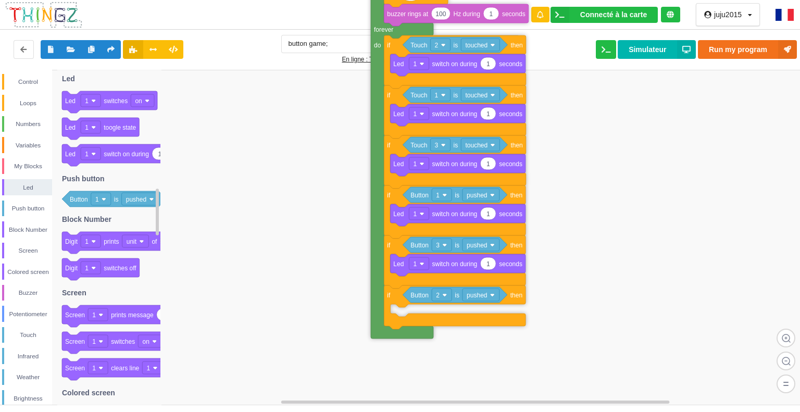
drag, startPoint x: 388, startPoint y: 356, endPoint x: 375, endPoint y: 249, distance: 107.0
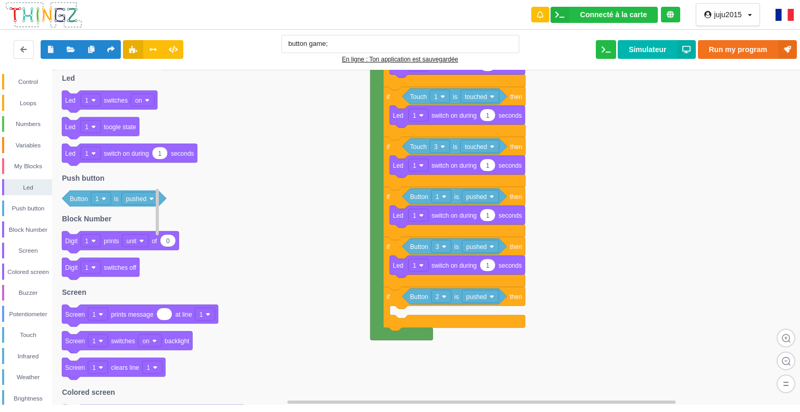
drag, startPoint x: 145, startPoint y: 175, endPoint x: 143, endPoint y: 165, distance: 10.6
click at [143, 166] on icon at bounding box center [109, 237] width 104 height 335
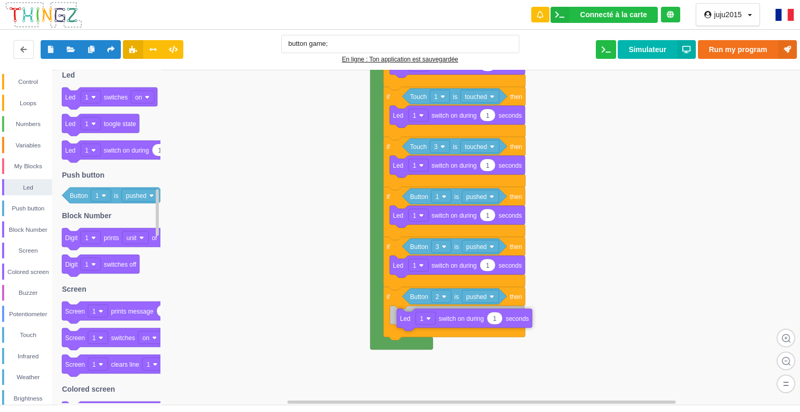
drag, startPoint x: 138, startPoint y: 155, endPoint x: 474, endPoint y: 319, distance: 373.2
click at [474, 319] on div "Control Loops Numbers Variables My Blocks Led Push button Block Number Screen C…" at bounding box center [403, 237] width 807 height 335
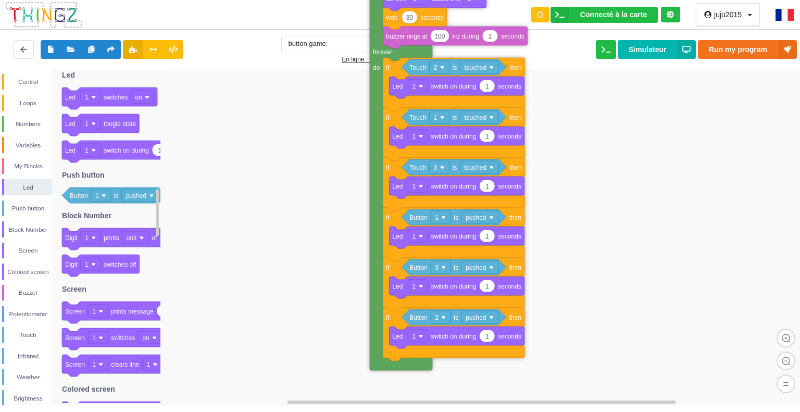
drag, startPoint x: 379, startPoint y: 173, endPoint x: 379, endPoint y: 190, distance: 16.7
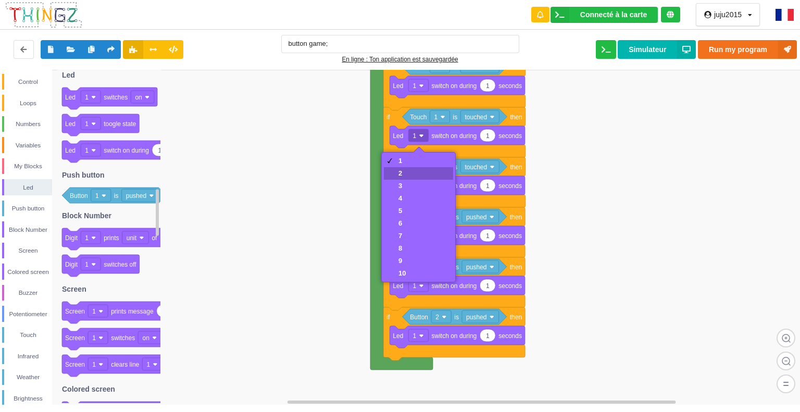
click at [413, 169] on div "2" at bounding box center [418, 173] width 69 height 12
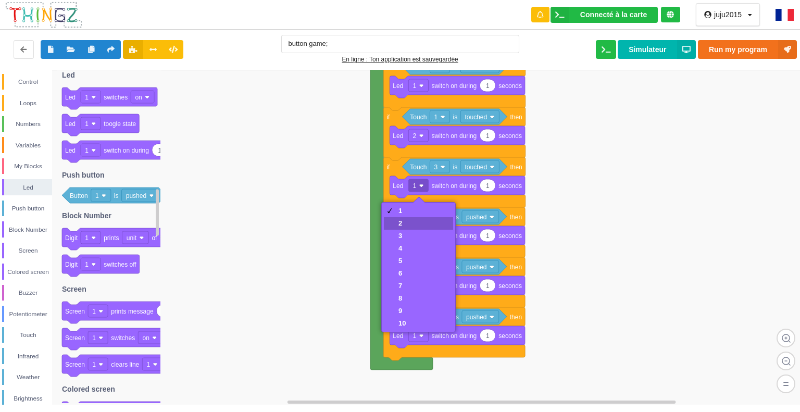
click at [410, 221] on div "2" at bounding box center [418, 223] width 69 height 12
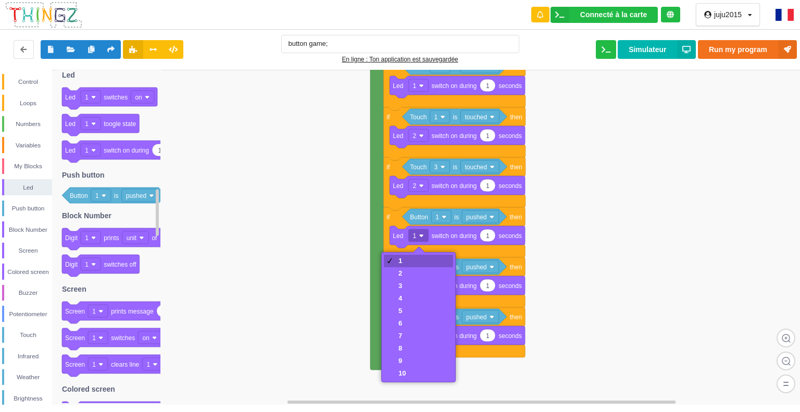
click at [443, 261] on div "1" at bounding box center [418, 261] width 69 height 12
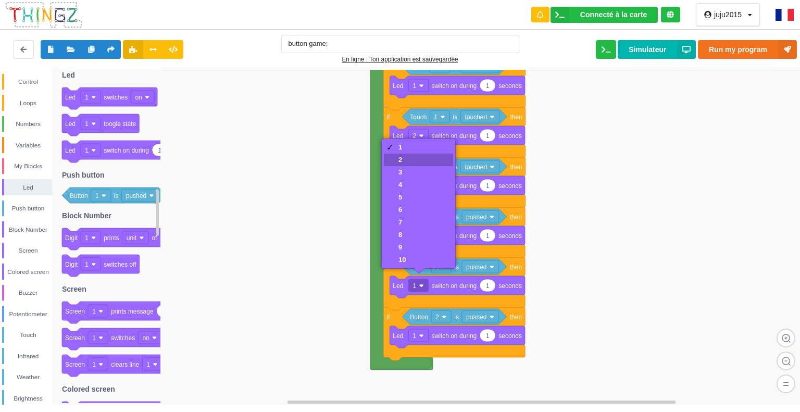
click at [413, 159] on div "2" at bounding box center [418, 160] width 69 height 12
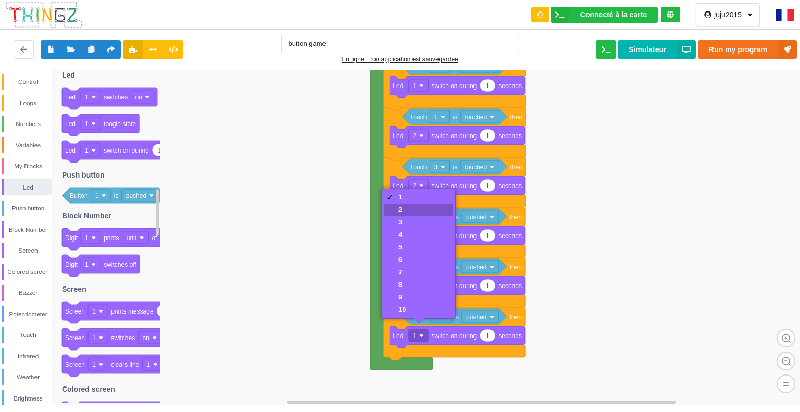
click at [419, 207] on div "2" at bounding box center [418, 210] width 69 height 12
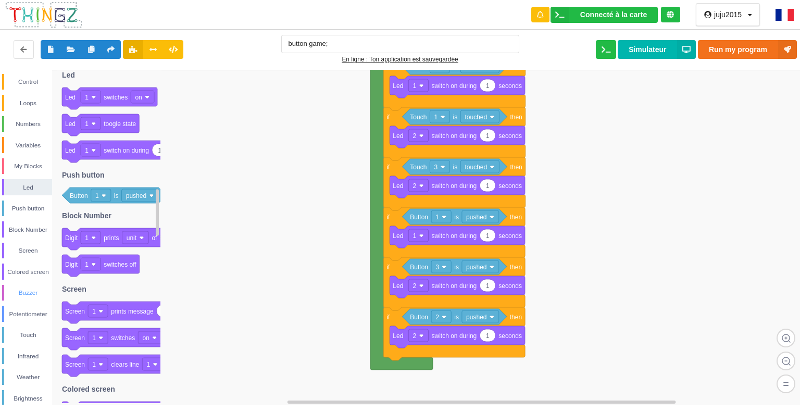
click at [24, 289] on div "Buzzer" at bounding box center [28, 292] width 48 height 10
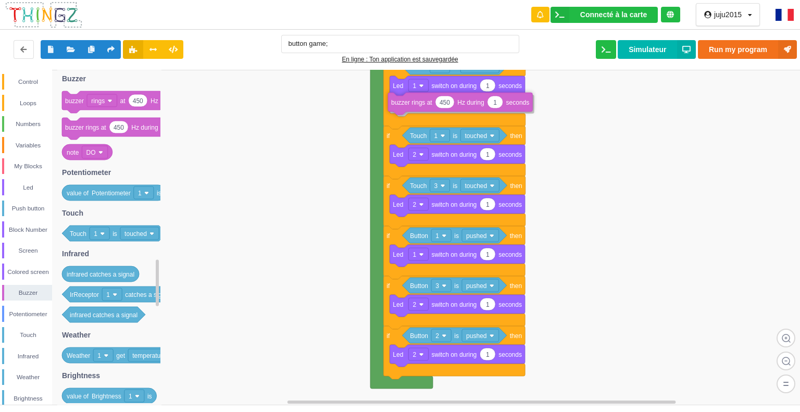
drag, startPoint x: 146, startPoint y: 130, endPoint x: 471, endPoint y: 103, distance: 326.4
click at [472, 104] on div "Control Loops Numbers Variables My Blocks Led Push button Block Number Screen C…" at bounding box center [403, 237] width 807 height 335
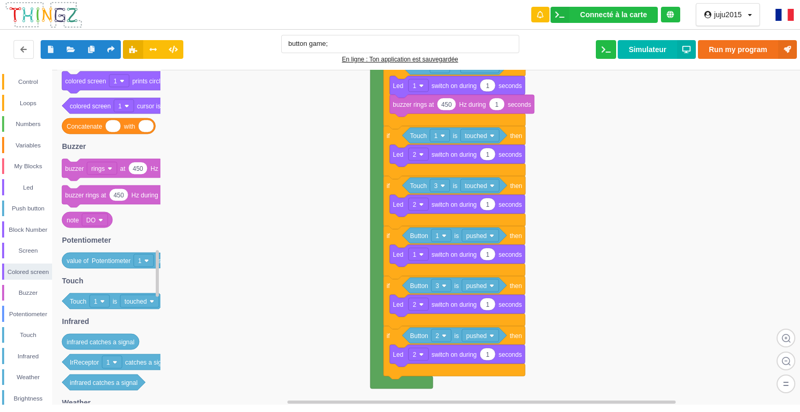
drag, startPoint x: 104, startPoint y: 138, endPoint x: 189, endPoint y: 190, distance: 100.0
click at [191, 191] on div "Control Loops Numbers Variables My Blocks Led Push button Block Number Screen C…" at bounding box center [403, 237] width 807 height 335
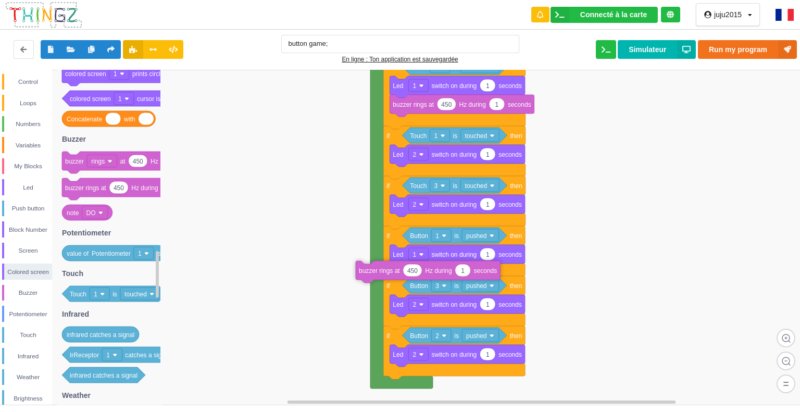
drag, startPoint x: 150, startPoint y: 188, endPoint x: 444, endPoint y: 268, distance: 304.2
click at [444, 268] on div "Control Loops Numbers Variables My Blocks Led Push button Block Number Screen C…" at bounding box center [403, 237] width 807 height 335
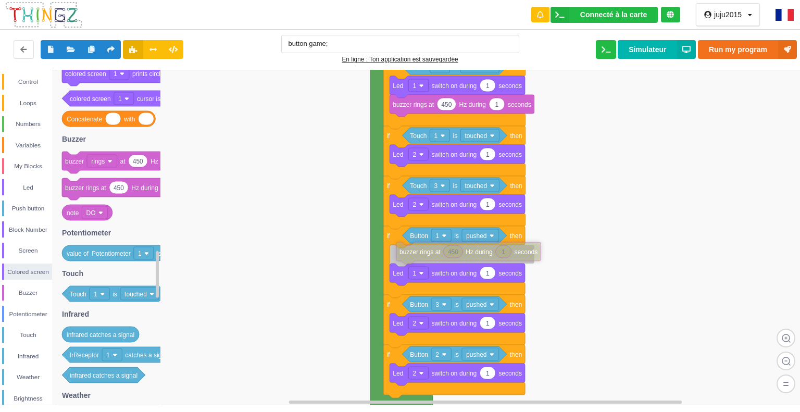
drag, startPoint x: 426, startPoint y: 275, endPoint x: 463, endPoint y: 256, distance: 41.7
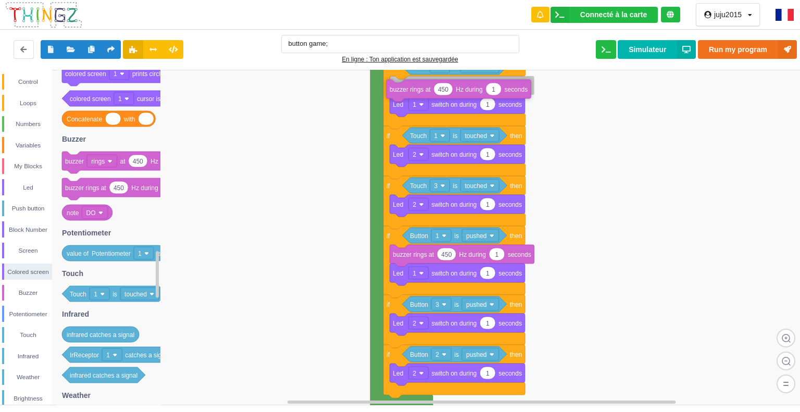
drag, startPoint x: 475, startPoint y: 107, endPoint x: 473, endPoint y: 89, distance: 17.8
type input "10"
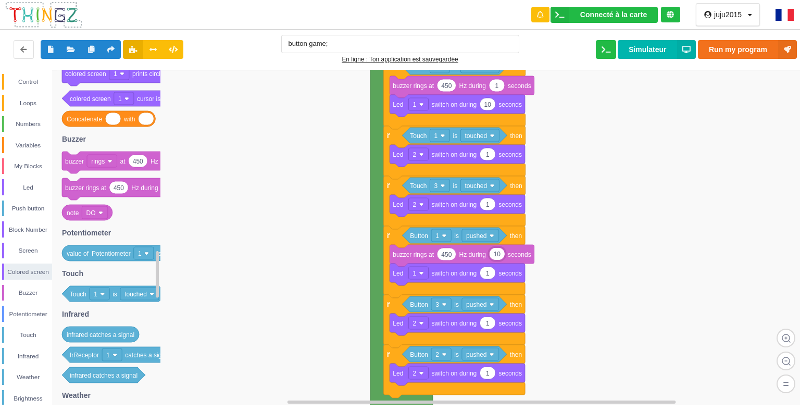
type input "1"
type input "10"
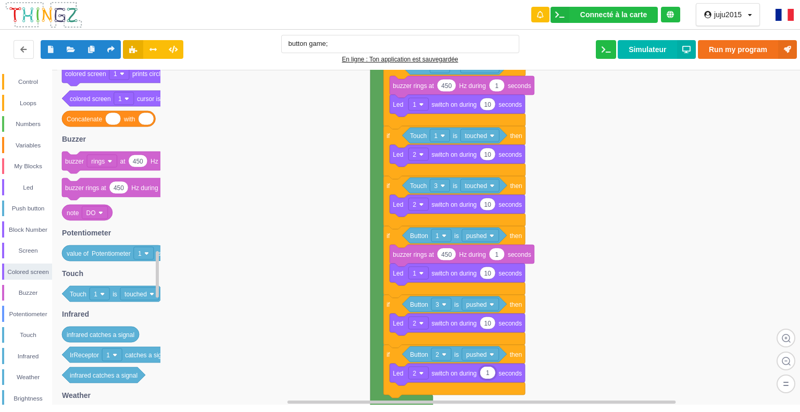
type input "10"
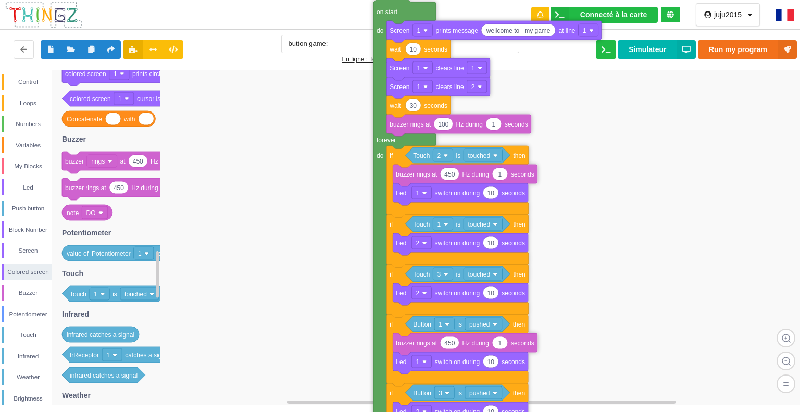
drag, startPoint x: 378, startPoint y: 111, endPoint x: 386, endPoint y: 216, distance: 104.9
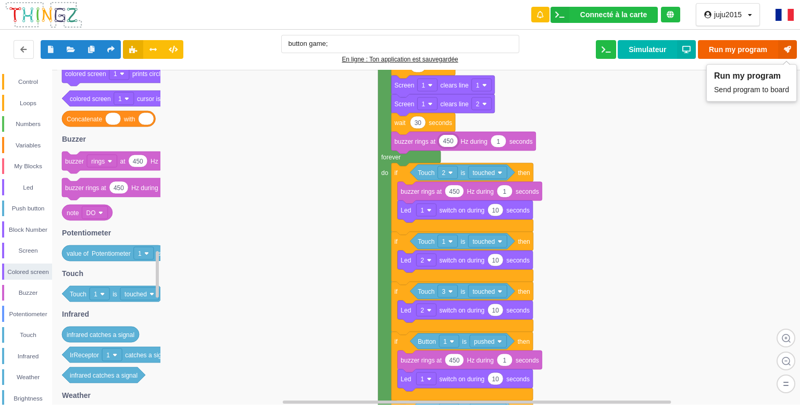
type input "450"
click at [775, 43] on button "Run my program" at bounding box center [746, 49] width 99 height 19
click at [37, 246] on div "Screen" at bounding box center [28, 250] width 48 height 10
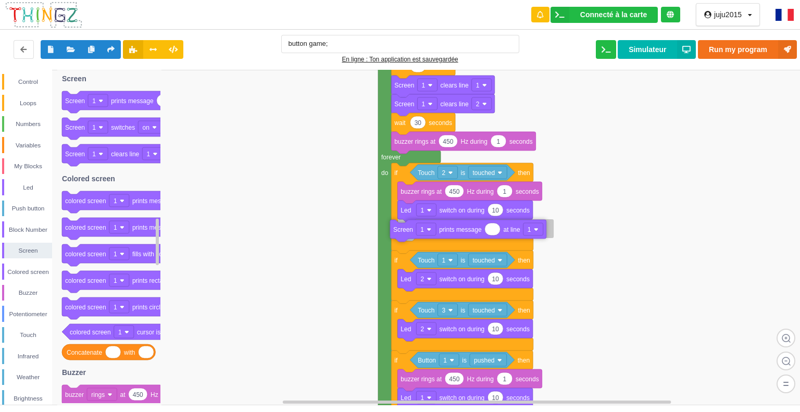
drag, startPoint x: 134, startPoint y: 103, endPoint x: 462, endPoint y: 232, distance: 352.2
click at [462, 232] on div "Control Loops Numbers Variables My Blocks Led Push button Block Number Screen C…" at bounding box center [403, 237] width 807 height 335
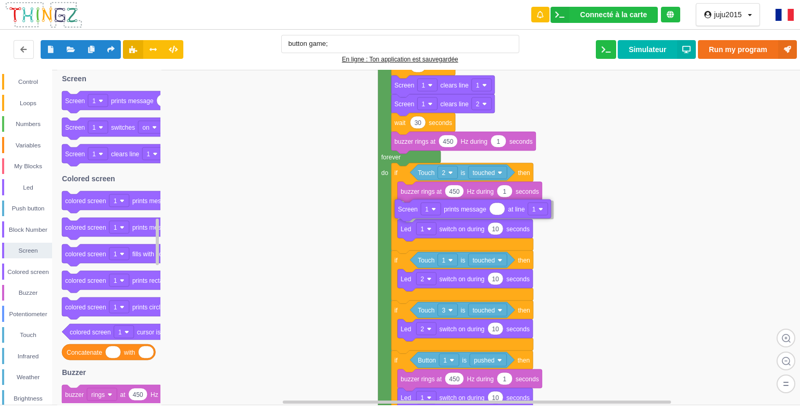
drag, startPoint x: 481, startPoint y: 233, endPoint x: 479, endPoint y: 213, distance: 19.9
type input "you lose"
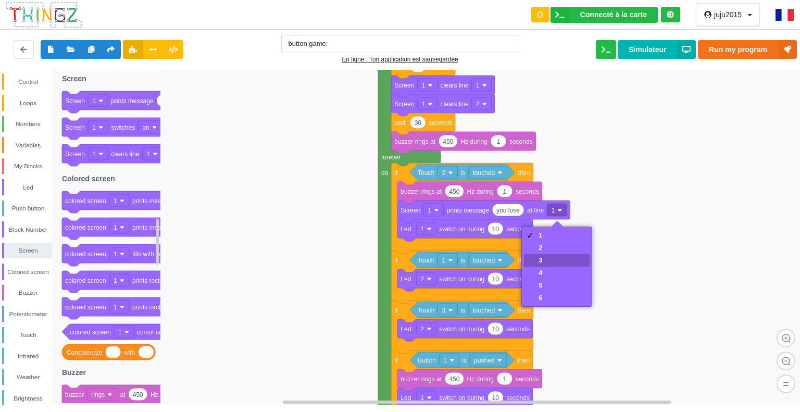
click at [542, 254] on div "3" at bounding box center [557, 260] width 66 height 12
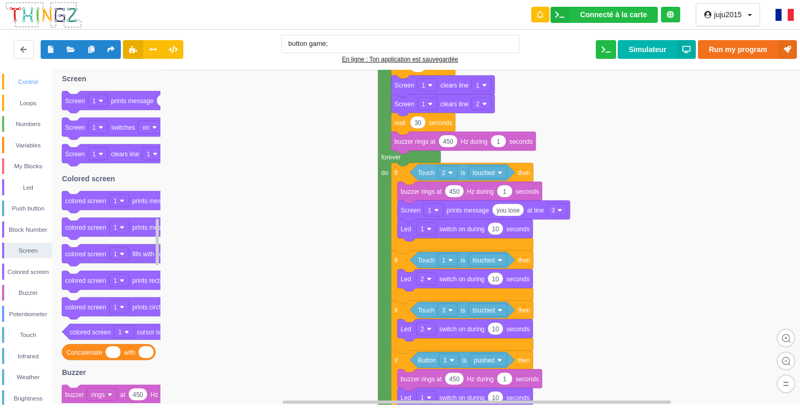
click at [31, 78] on div "Control" at bounding box center [28, 82] width 48 height 10
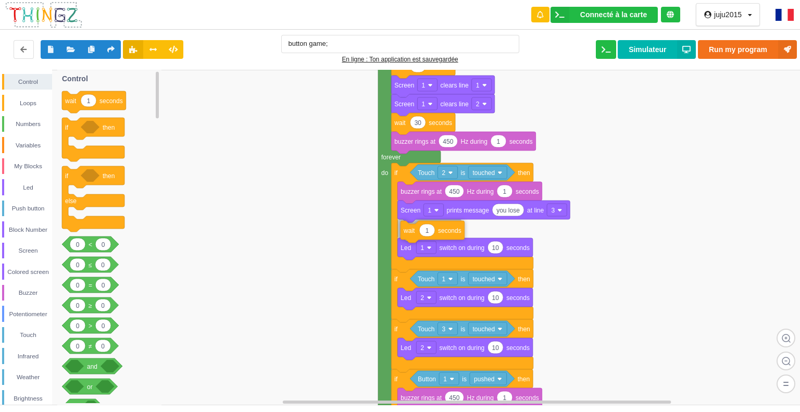
drag, startPoint x: 116, startPoint y: 98, endPoint x: 454, endPoint y: 227, distance: 362.1
click at [454, 227] on div "Control Loops Numbers Variables My Blocks Led Push button Block Number Screen C…" at bounding box center [403, 237] width 807 height 335
type input "10"
click at [26, 248] on div "Screen" at bounding box center [28, 250] width 48 height 10
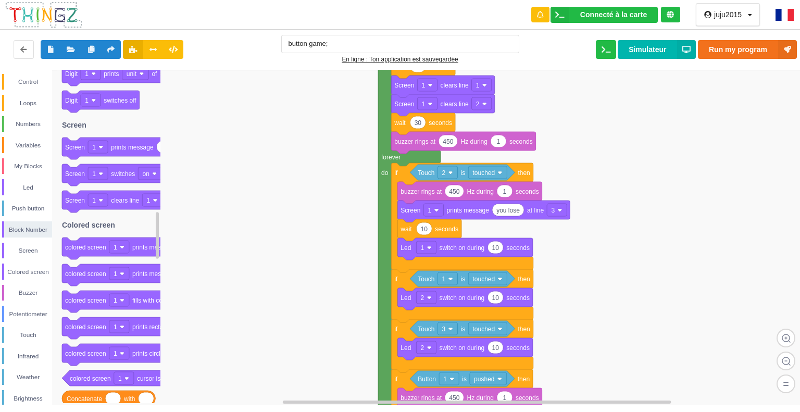
drag, startPoint x: 144, startPoint y: 154, endPoint x: 169, endPoint y: 188, distance: 42.5
click at [169, 188] on div "Control Loops Numbers Variables My Blocks Led Push button Block Number Screen C…" at bounding box center [403, 237] width 807 height 335
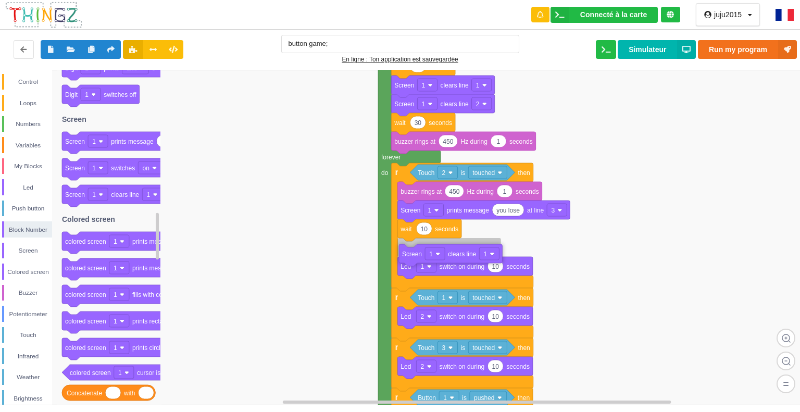
drag, startPoint x: 129, startPoint y: 197, endPoint x: 462, endPoint y: 253, distance: 337.2
click at [462, 253] on div "Control Loops Numbers Variables My Blocks Led Push button Block Number Screen C…" at bounding box center [403, 237] width 807 height 335
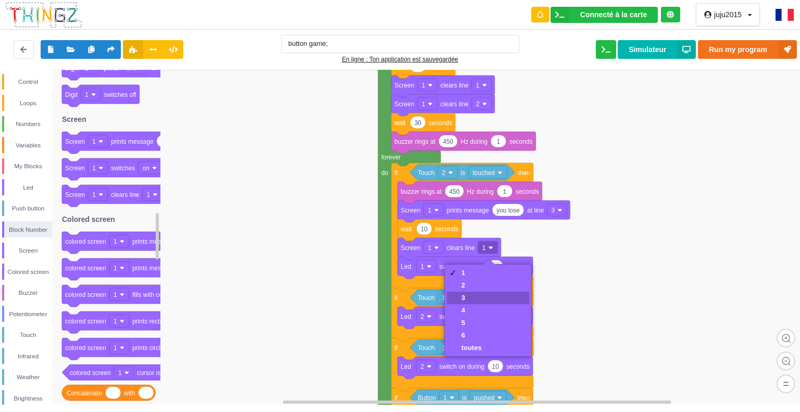
click at [473, 294] on div "3" at bounding box center [471, 298] width 20 height 8
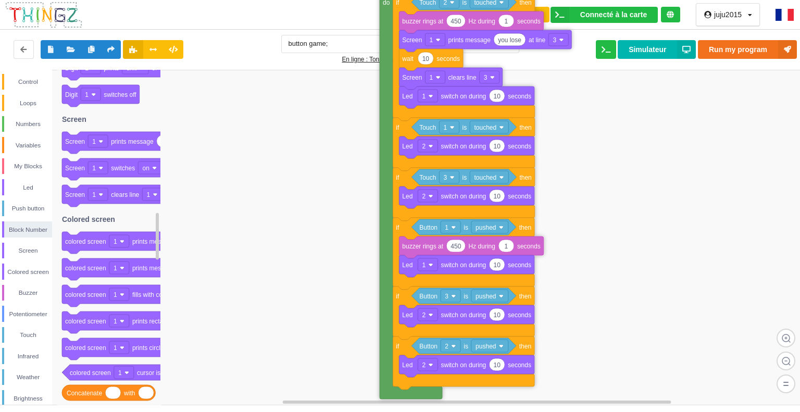
drag, startPoint x: 384, startPoint y: 287, endPoint x: 385, endPoint y: 116, distance: 170.7
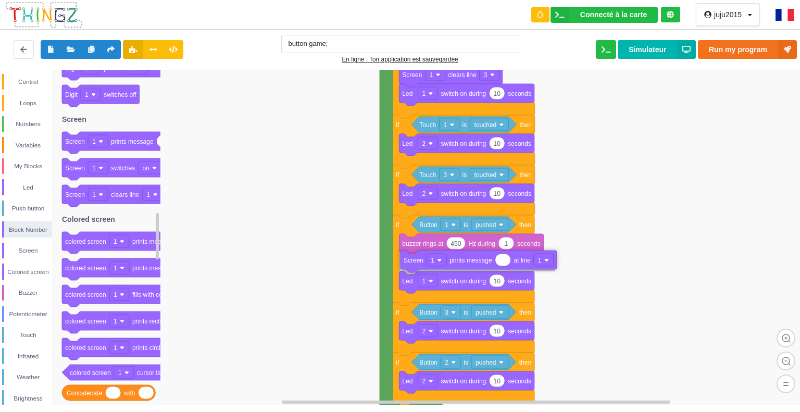
drag, startPoint x: 147, startPoint y: 144, endPoint x: 485, endPoint y: 262, distance: 357.9
click at [485, 262] on div "Control Loops Numbers Variables My Blocks Led Push button Block Number Screen C…" at bounding box center [403, 237] width 807 height 335
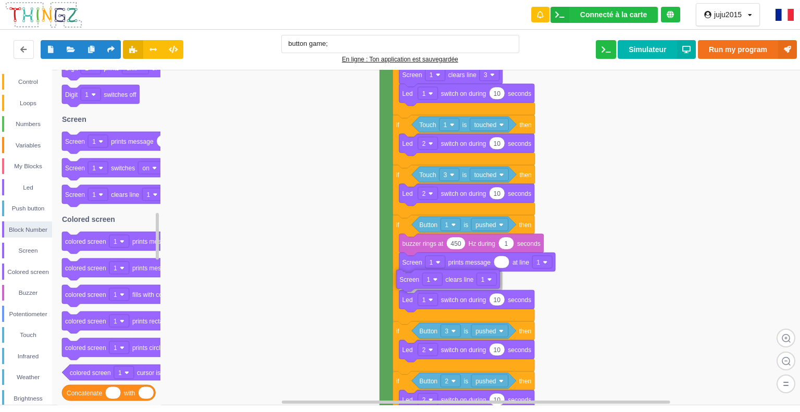
drag, startPoint x: 128, startPoint y: 196, endPoint x: 462, endPoint y: 282, distance: 345.0
click at [462, 282] on div "Control Loops Numbers Variables My Blocks Led Push button Block Number Screen C…" at bounding box center [403, 237] width 807 height 335
click at [35, 79] on div "Control" at bounding box center [28, 82] width 48 height 10
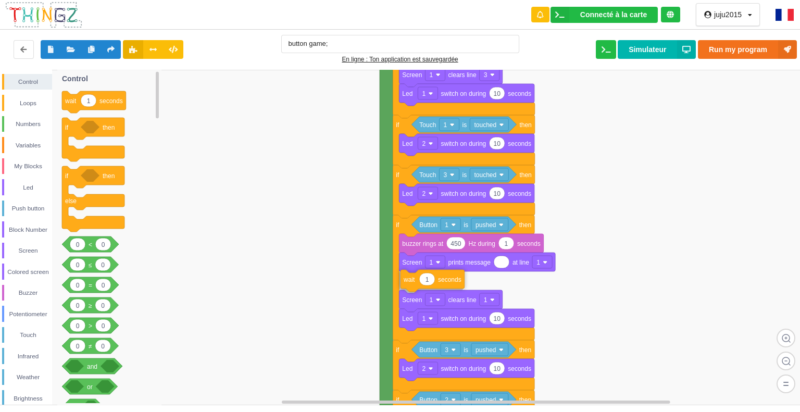
drag, startPoint x: 110, startPoint y: 104, endPoint x: 449, endPoint y: 283, distance: 382.6
click at [449, 283] on div "Control Loops Numbers Variables My Blocks Led Push button Block Number Screen C…" at bounding box center [403, 237] width 807 height 335
type input "10"
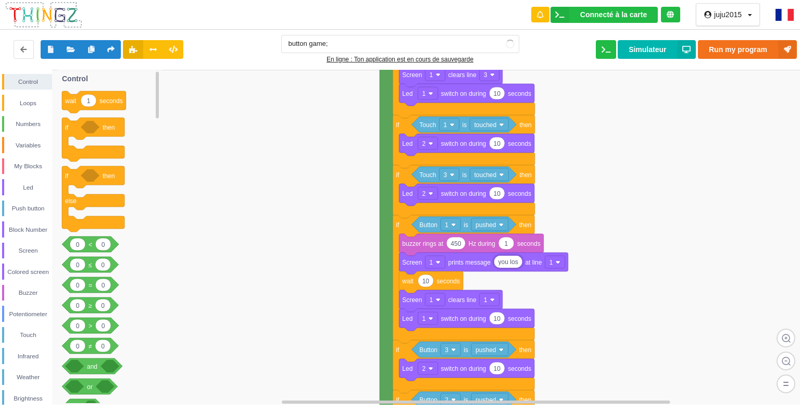
type input "you lose"
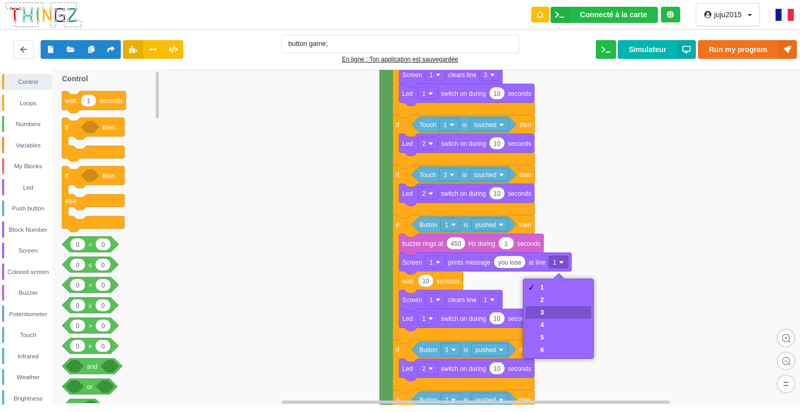
click at [538, 309] on div "3" at bounding box center [558, 312] width 66 height 12
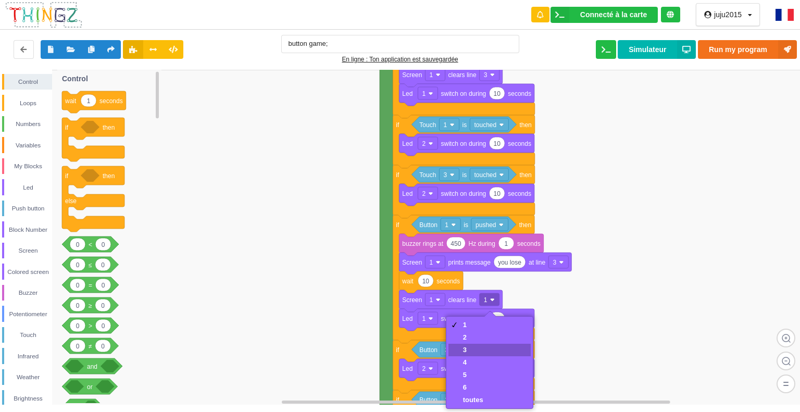
click at [464, 348] on div "3" at bounding box center [473, 350] width 20 height 8
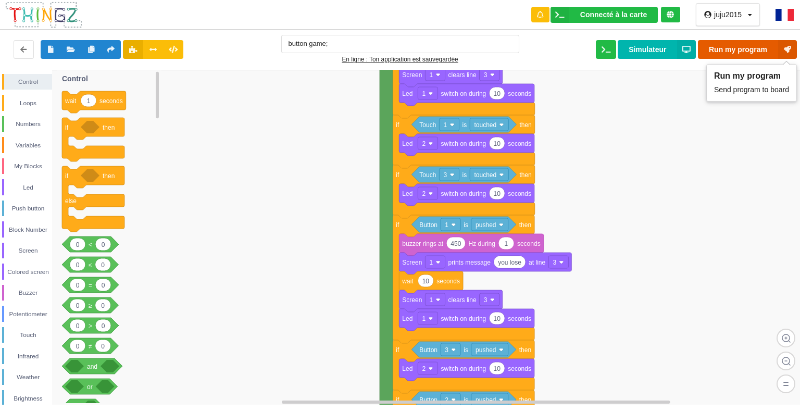
click at [722, 47] on button "Run my program" at bounding box center [746, 49] width 99 height 19
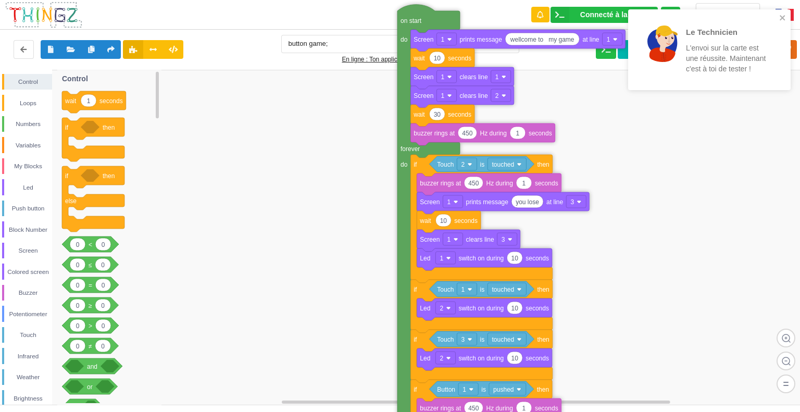
drag, startPoint x: 386, startPoint y: 105, endPoint x: 403, endPoint y: 265, distance: 161.2
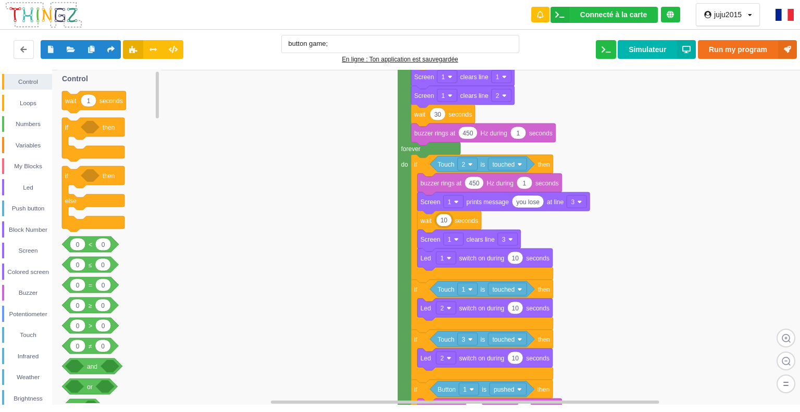
type input "3"
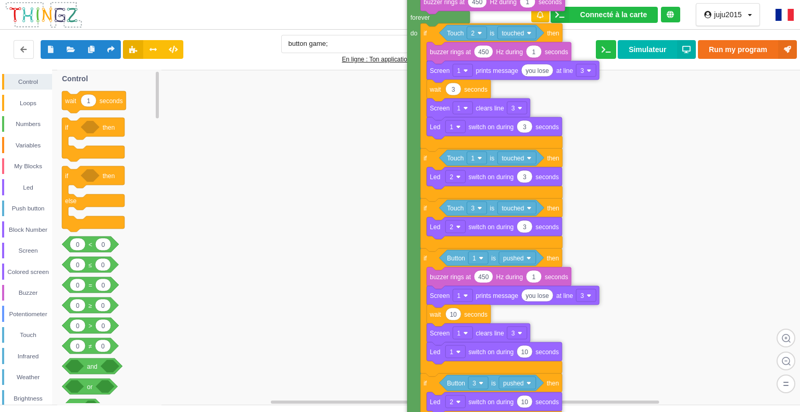
drag, startPoint x: 405, startPoint y: 357, endPoint x: 416, endPoint y: 225, distance: 131.6
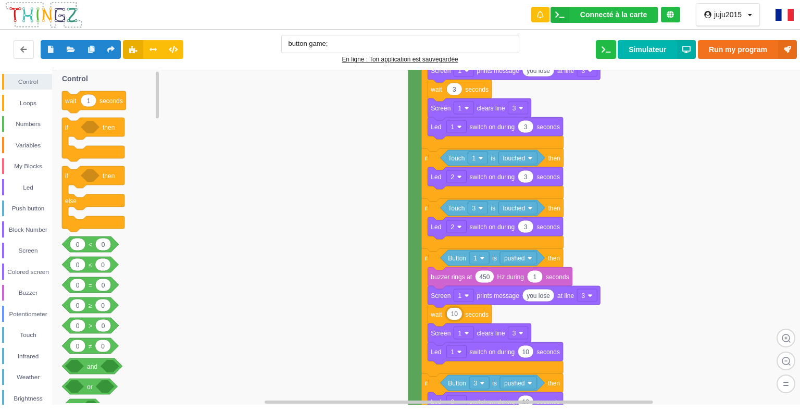
type input "3"
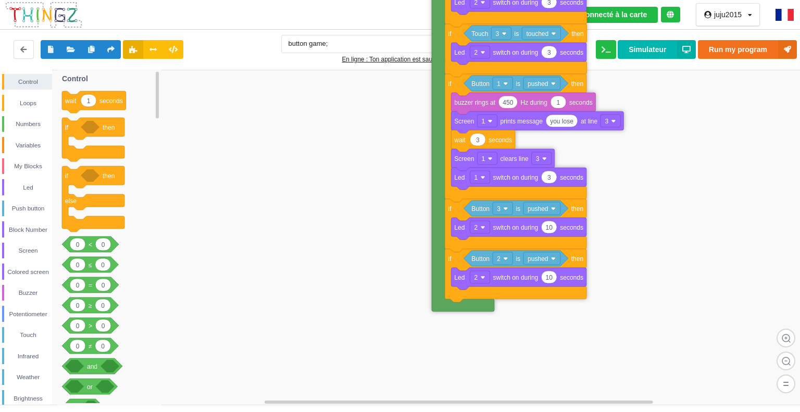
drag, startPoint x: 420, startPoint y: 367, endPoint x: 443, endPoint y: 192, distance: 176.5
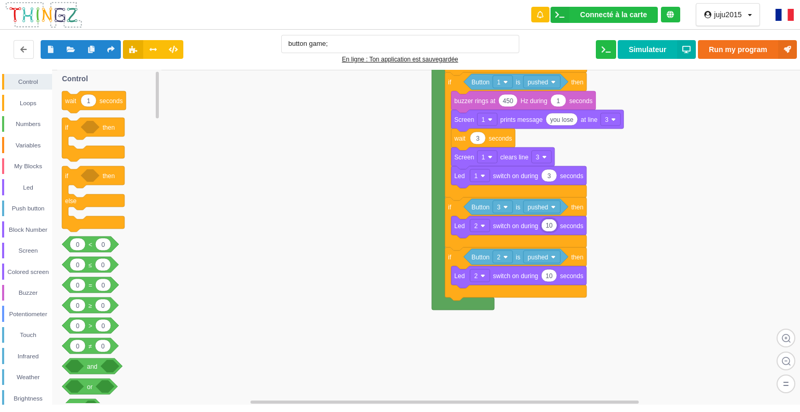
type input "3"
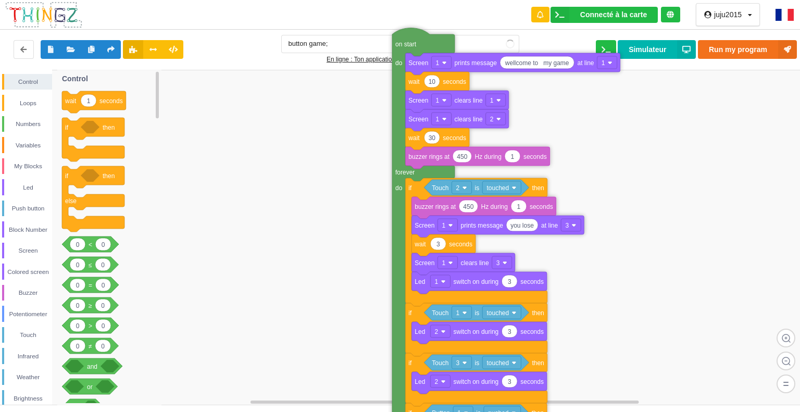
drag, startPoint x: 442, startPoint y: 108, endPoint x: 403, endPoint y: 436, distance: 330.8
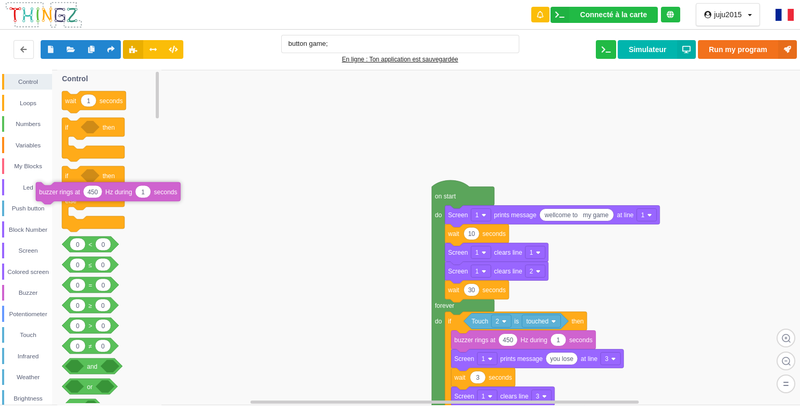
drag, startPoint x: 484, startPoint y: 313, endPoint x: 75, endPoint y: 194, distance: 426.1
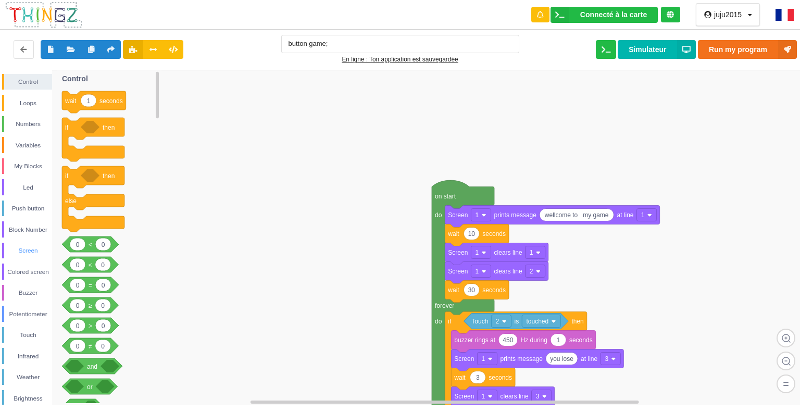
click at [23, 252] on div "Screen" at bounding box center [28, 250] width 48 height 10
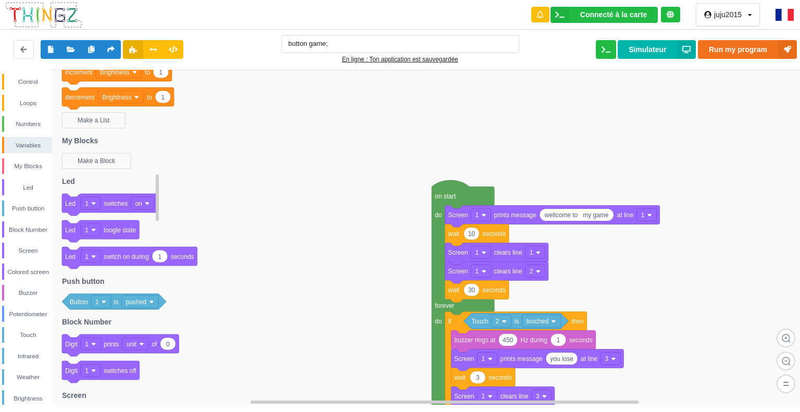
click at [160, 104] on div "Control Loops Numbers Variables My Blocks Led Push button Block Number Screen C…" at bounding box center [403, 237] width 807 height 335
click at [26, 245] on div "Screen" at bounding box center [28, 250] width 48 height 10
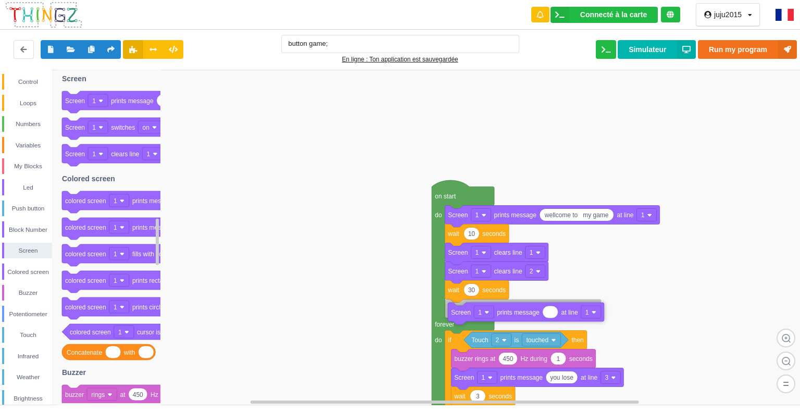
drag, startPoint x: 137, startPoint y: 103, endPoint x: 522, endPoint y: 313, distance: 438.8
click at [523, 313] on div "Control Loops Numbers Variables My Blocks Led Push button Block Number Screen C…" at bounding box center [403, 237] width 807 height 335
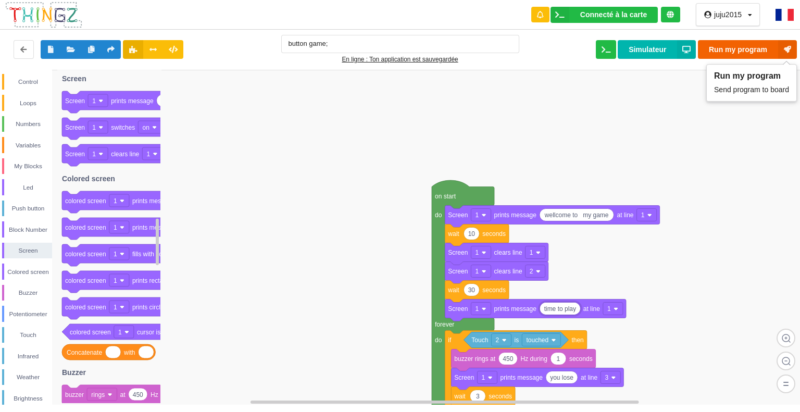
type input "time to play"
click at [781, 46] on icon at bounding box center [787, 49] width 19 height 19
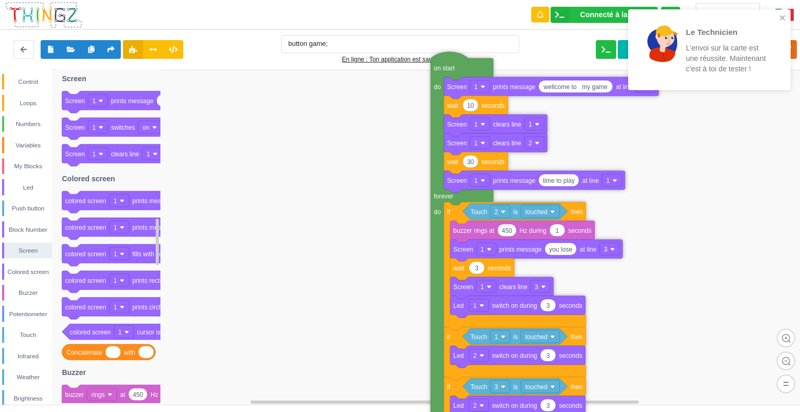
drag, startPoint x: 437, startPoint y: 387, endPoint x: 436, endPoint y: 259, distance: 128.1
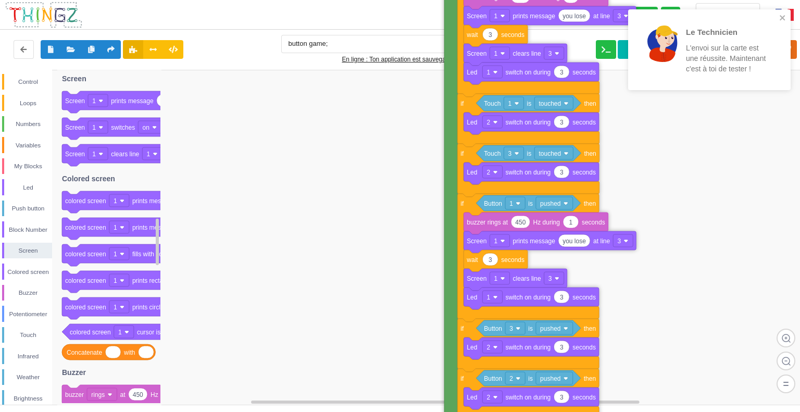
drag, startPoint x: 439, startPoint y: 359, endPoint x: 454, endPoint y: 136, distance: 222.8
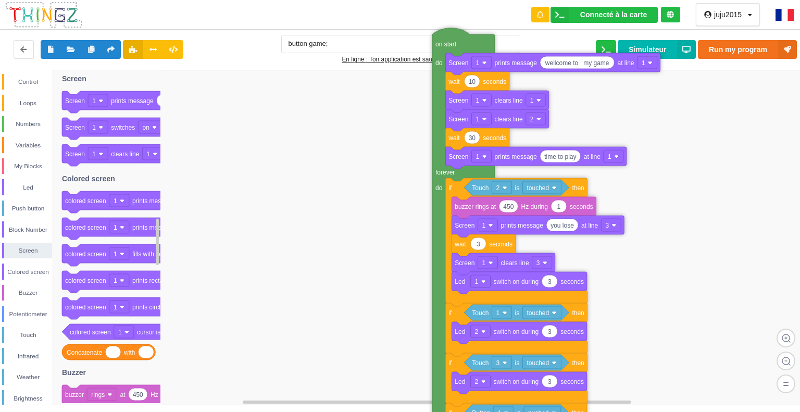
drag, startPoint x: 450, startPoint y: 126, endPoint x: 438, endPoint y: 336, distance: 209.6
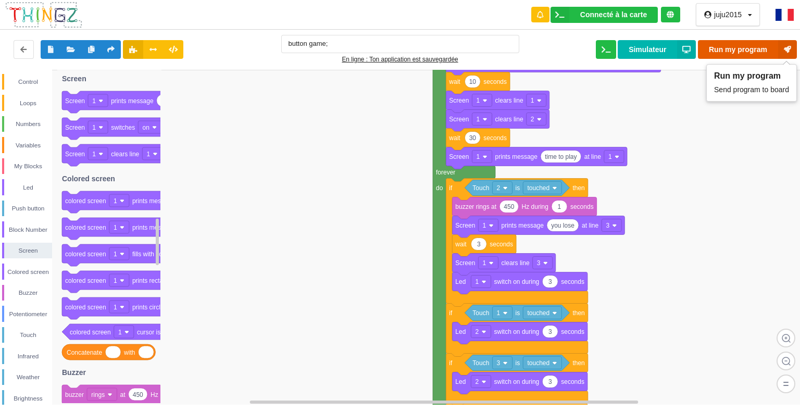
click at [763, 43] on button "Run my program" at bounding box center [746, 49] width 99 height 19
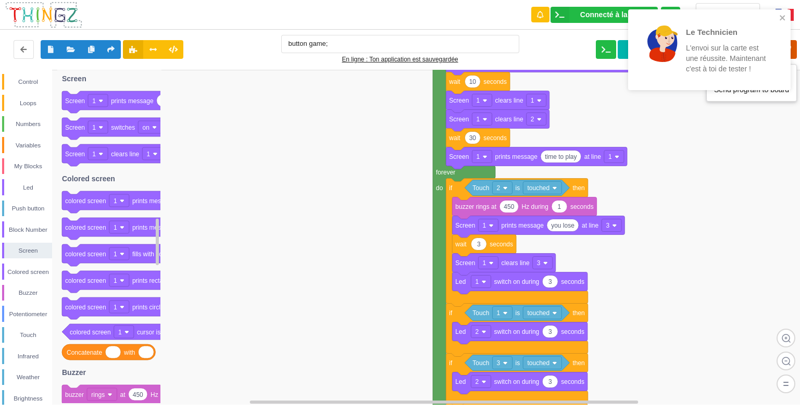
click at [792, 47] on icon at bounding box center [787, 49] width 19 height 19
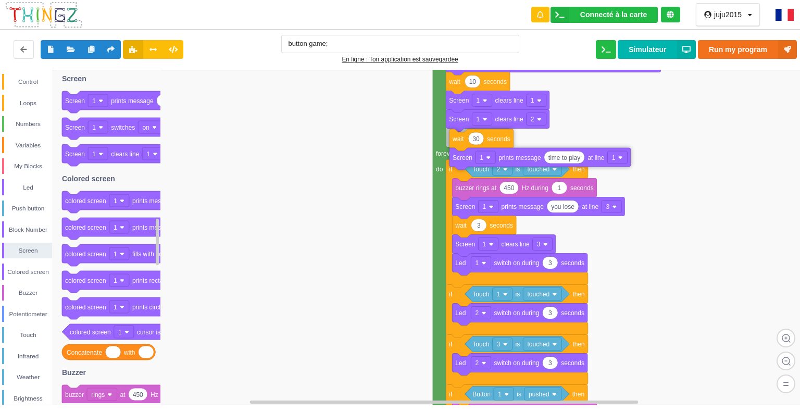
drag, startPoint x: 474, startPoint y: 136, endPoint x: 479, endPoint y: 137, distance: 5.8
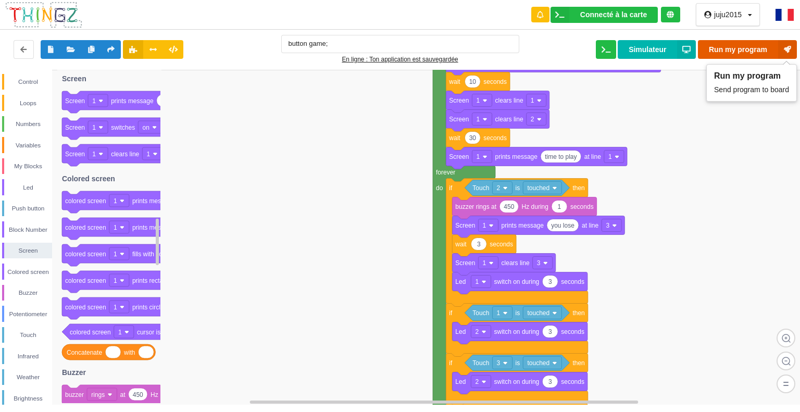
click at [737, 46] on button "Run my program" at bounding box center [746, 49] width 99 height 19
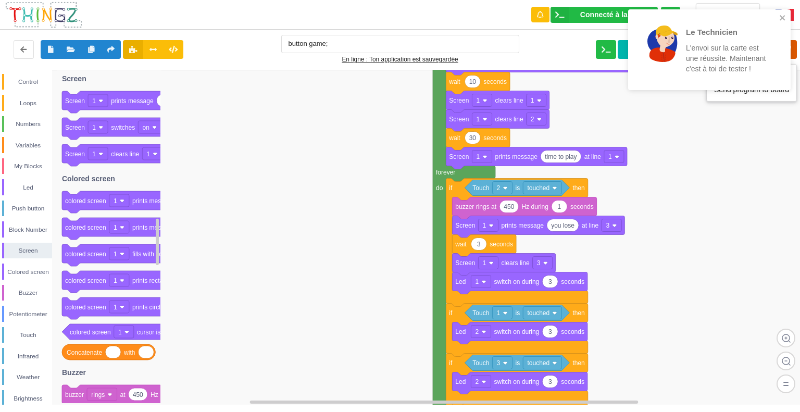
click at [793, 47] on icon at bounding box center [787, 49] width 19 height 19
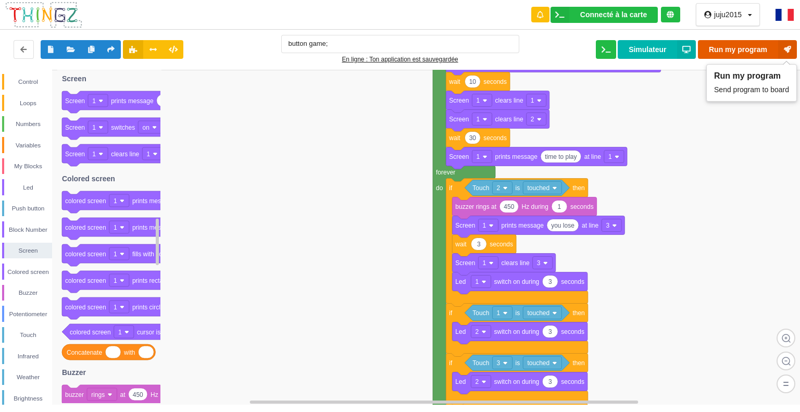
click at [785, 45] on icon at bounding box center [787, 49] width 19 height 19
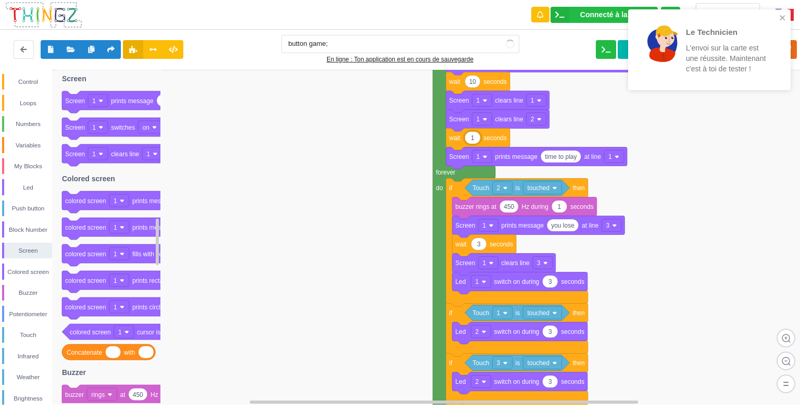
type input "15"
click at [664, 139] on rect at bounding box center [403, 237] width 807 height 335
click at [783, 16] on icon "close" at bounding box center [781, 17] width 5 height 5
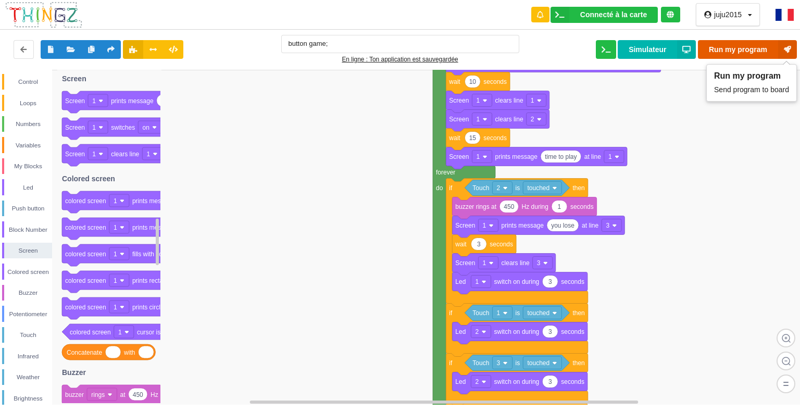
click at [722, 50] on button "Run my program" at bounding box center [746, 49] width 99 height 19
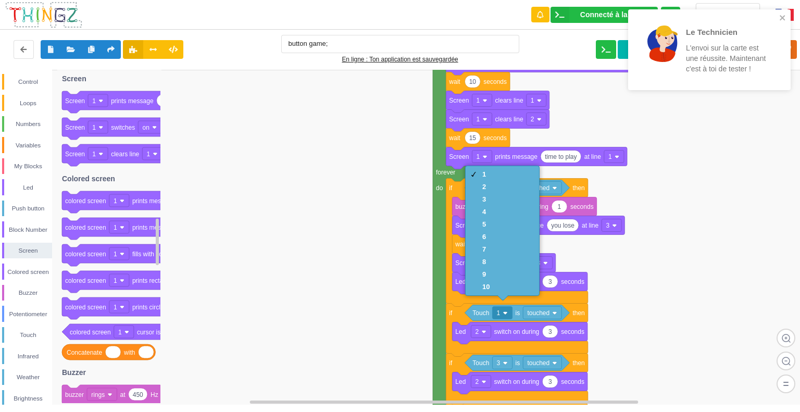
click at [653, 273] on rect at bounding box center [403, 237] width 807 height 335
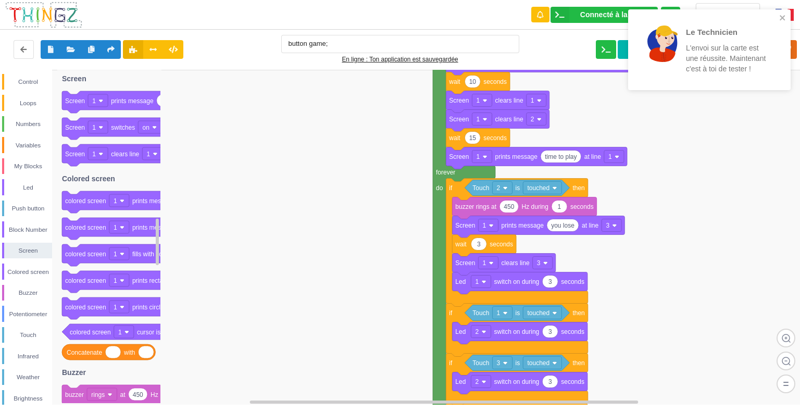
click at [644, 283] on rect at bounding box center [403, 237] width 807 height 335
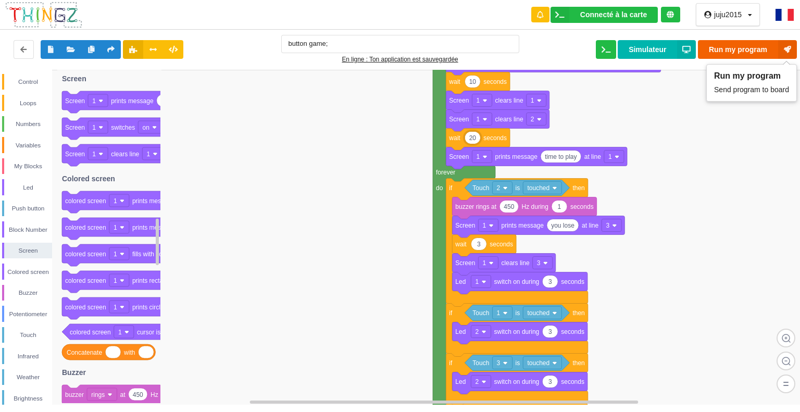
type input "20"
click at [718, 49] on button "Run my program" at bounding box center [746, 49] width 99 height 19
